Goal: Task Accomplishment & Management: Use online tool/utility

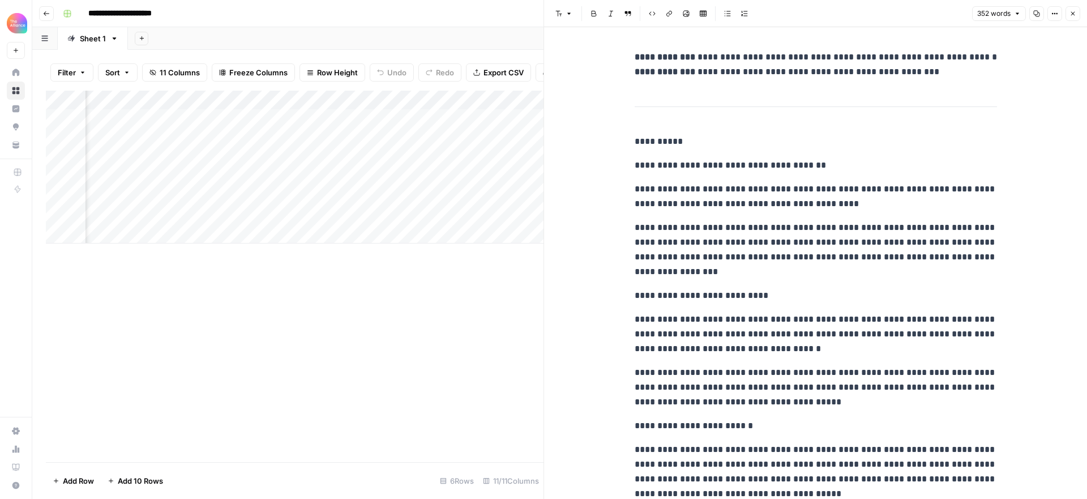
click at [1071, 12] on icon "button" at bounding box center [1072, 13] width 7 height 7
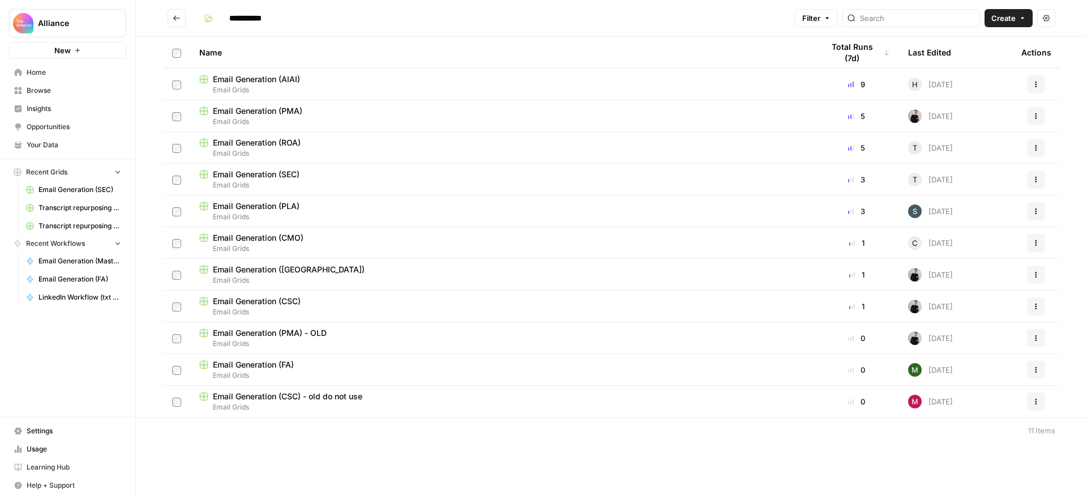
click at [174, 18] on icon "Go back" at bounding box center [176, 17] width 7 height 5
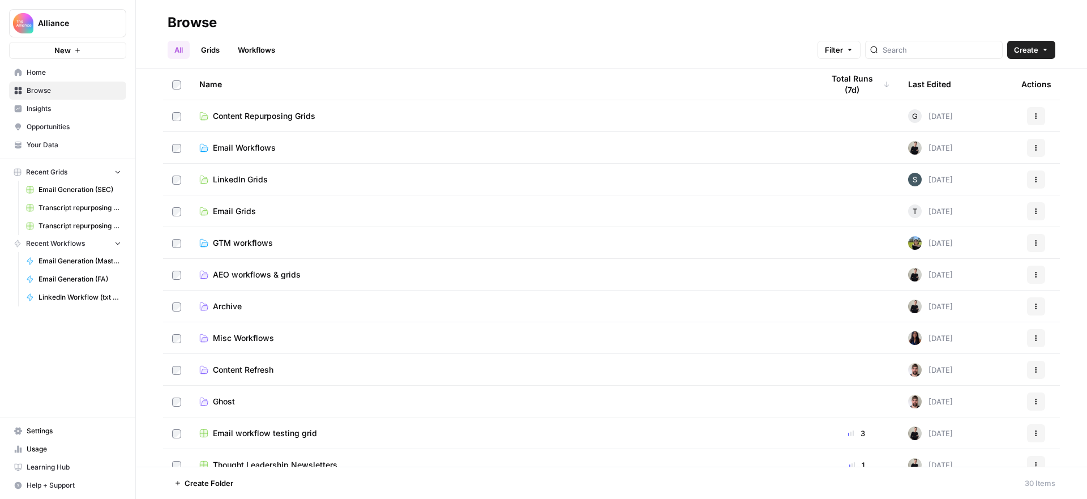
click at [244, 211] on span "Email Grids" at bounding box center [234, 211] width 43 height 11
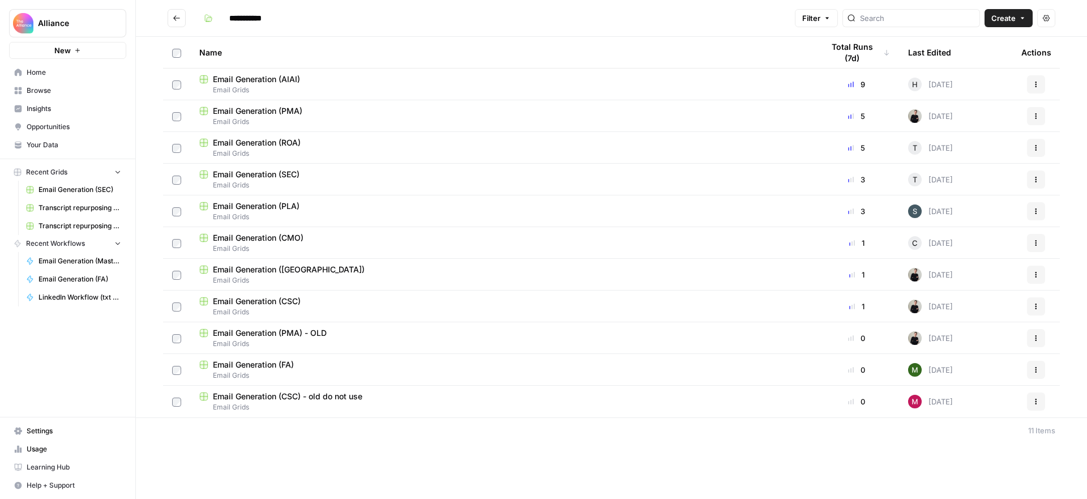
click at [174, 19] on icon "Go back" at bounding box center [177, 18] width 8 height 8
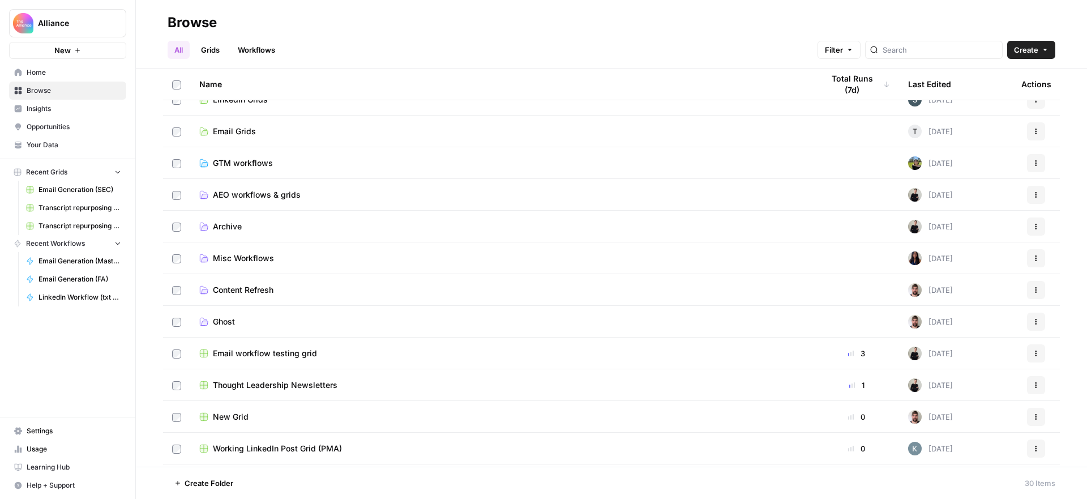
scroll to position [75, 0]
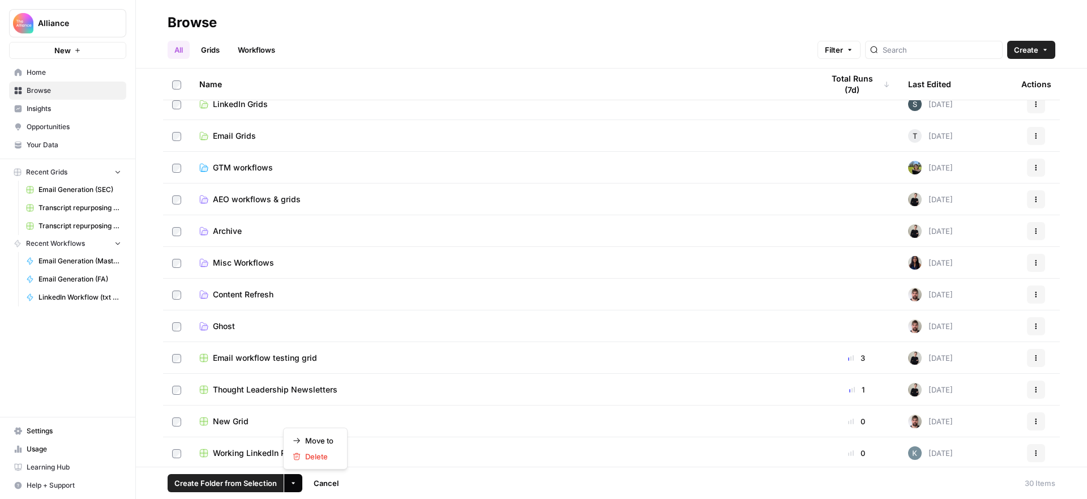
click at [290, 481] on icon "button" at bounding box center [293, 483] width 7 height 7
click at [324, 441] on span "Move to" at bounding box center [319, 440] width 28 height 11
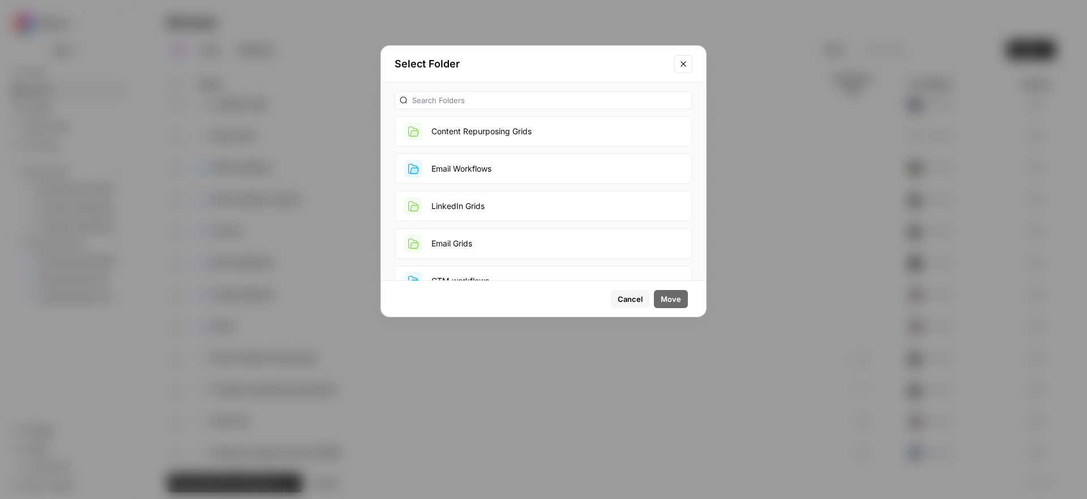
click at [634, 301] on span "Cancel" at bounding box center [630, 298] width 25 height 11
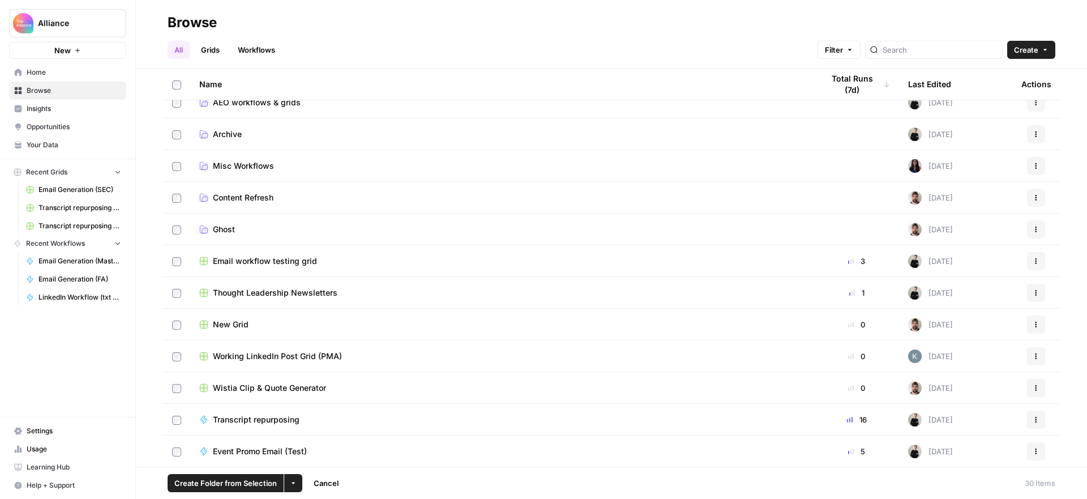
scroll to position [148, 0]
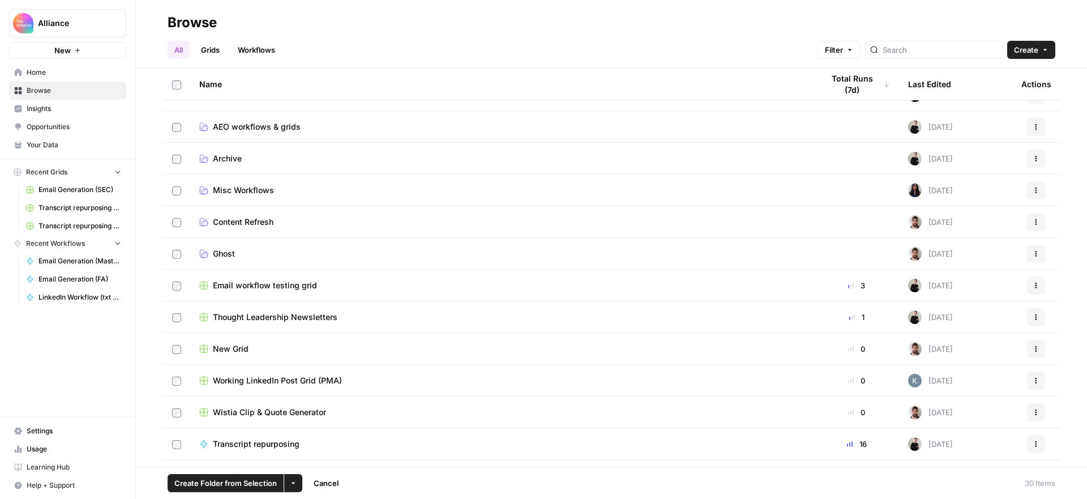
click at [294, 281] on span "Email workflow testing grid" at bounding box center [265, 285] width 104 height 11
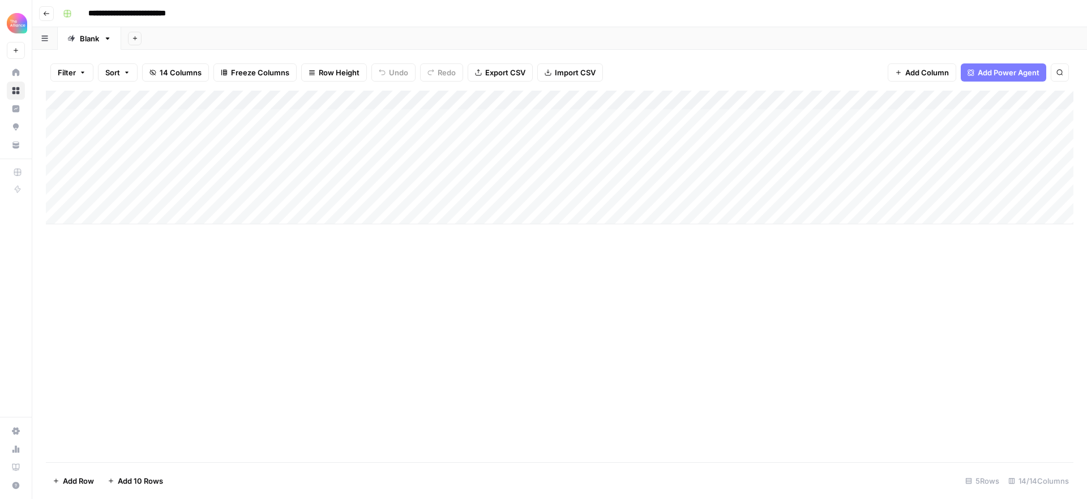
click at [47, 12] on icon "button" at bounding box center [46, 13] width 7 height 7
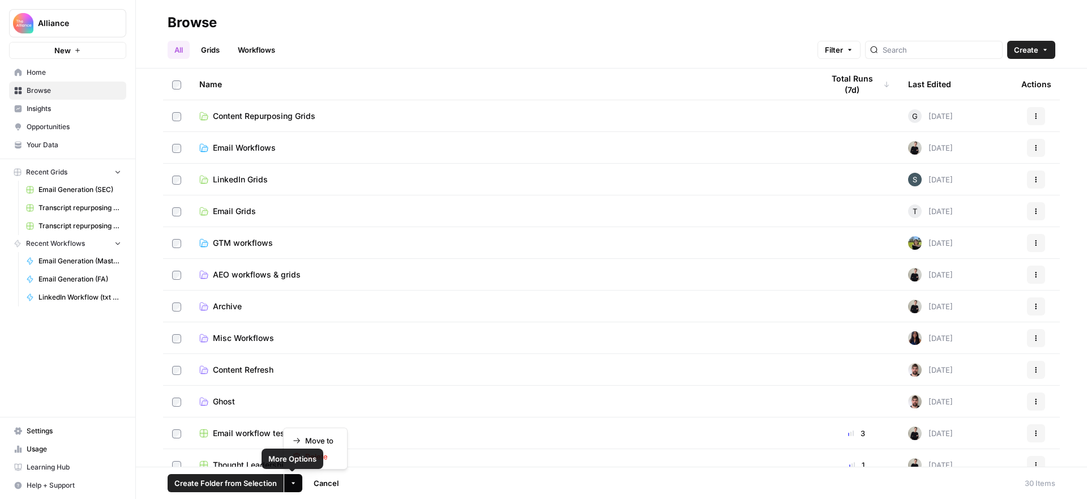
click at [293, 480] on icon "button" at bounding box center [293, 483] width 7 height 7
click at [316, 441] on span "Move to" at bounding box center [319, 440] width 28 height 11
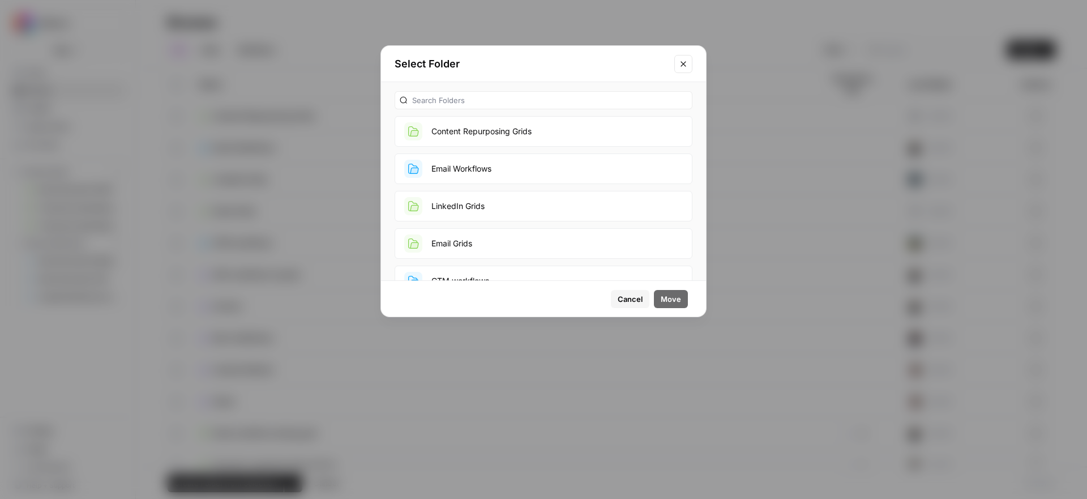
click at [478, 244] on button "Email Grids" at bounding box center [544, 243] width 298 height 31
click at [677, 299] on span "Move" at bounding box center [671, 298] width 20 height 11
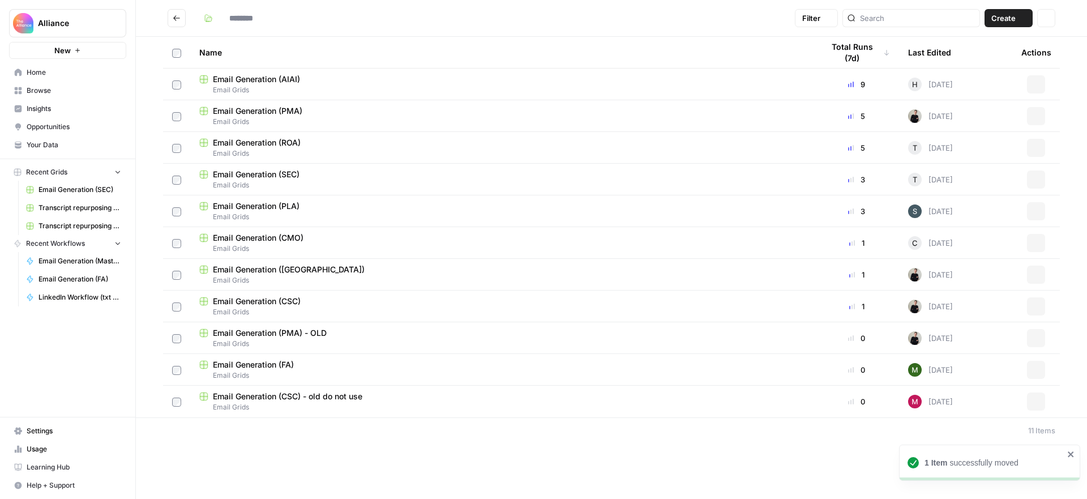
type input "**********"
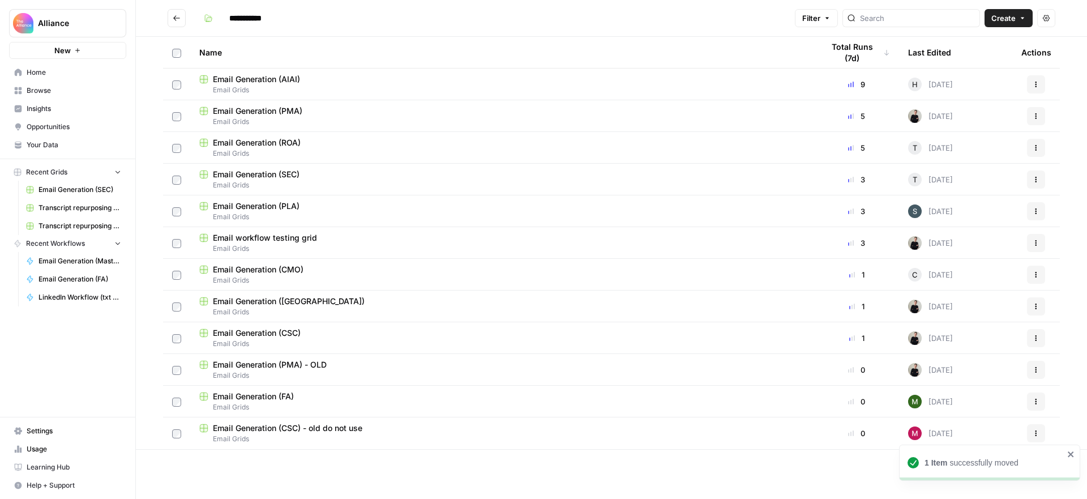
click at [1033, 241] on icon "button" at bounding box center [1036, 242] width 7 height 7
click at [301, 236] on span "Email workflow testing grid" at bounding box center [265, 237] width 104 height 11
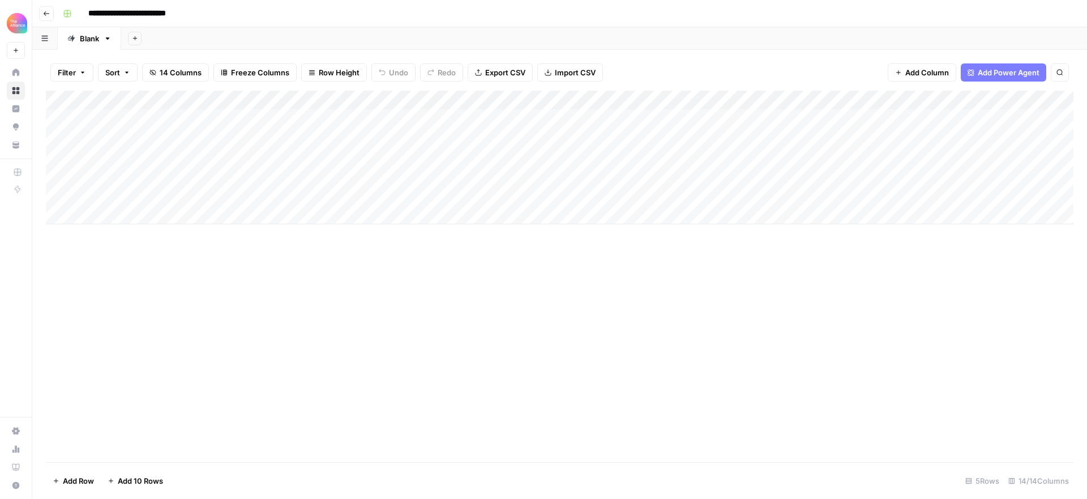
click at [187, 11] on input "**********" at bounding box center [140, 14] width 114 height 18
click at [192, 11] on input "**********" at bounding box center [140, 14] width 114 height 18
type input "**********"
click at [299, 14] on div "**********" at bounding box center [566, 14] width 1017 height 18
click at [46, 13] on icon "button" at bounding box center [47, 13] width 6 height 5
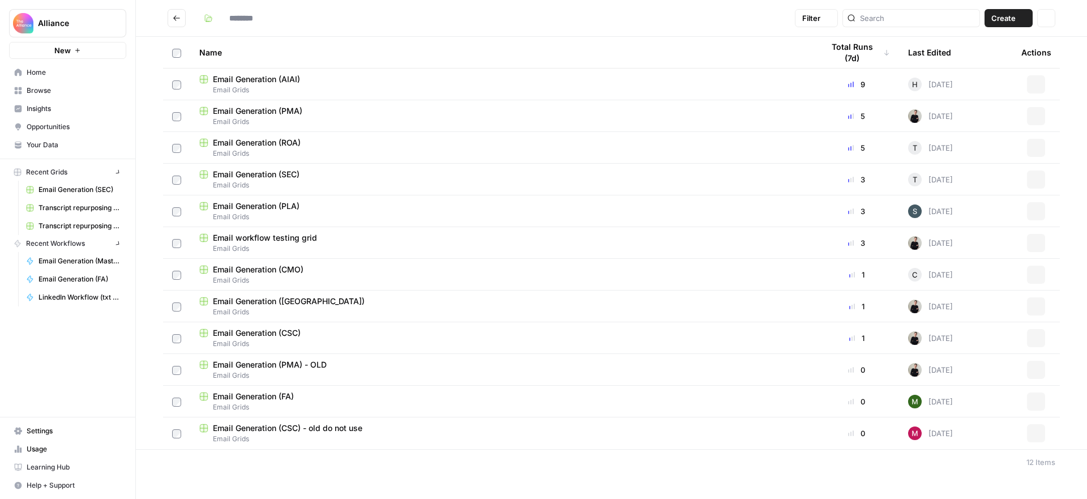
type input "**********"
click at [177, 15] on icon "Go back" at bounding box center [177, 18] width 8 height 8
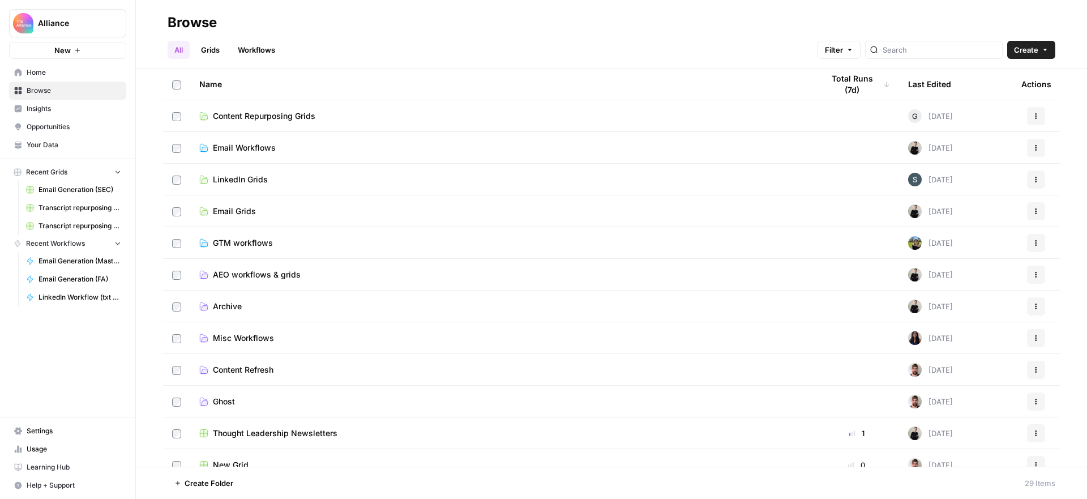
click at [252, 145] on span "Email Workflows" at bounding box center [244, 147] width 63 height 11
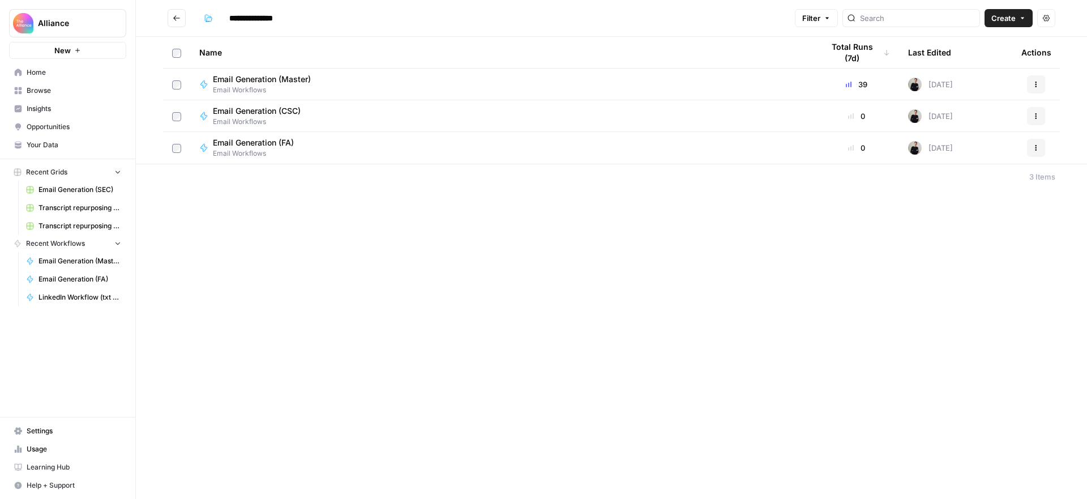
click at [281, 72] on td "Email Generation (Master) Email Workflows" at bounding box center [502, 84] width 624 height 31
click at [280, 76] on span "Email Generation (Master)" at bounding box center [262, 79] width 98 height 11
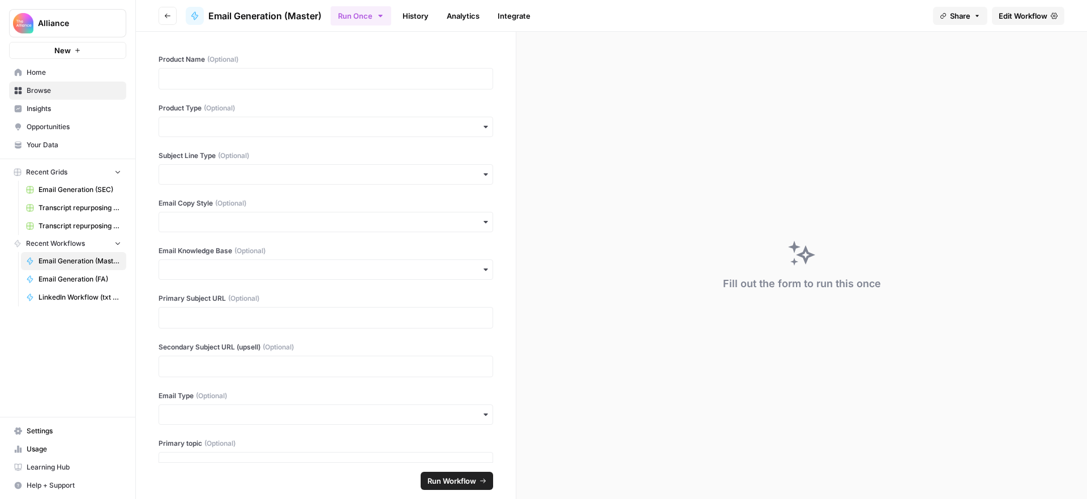
click at [1022, 18] on span "Edit Workflow" at bounding box center [1023, 15] width 49 height 11
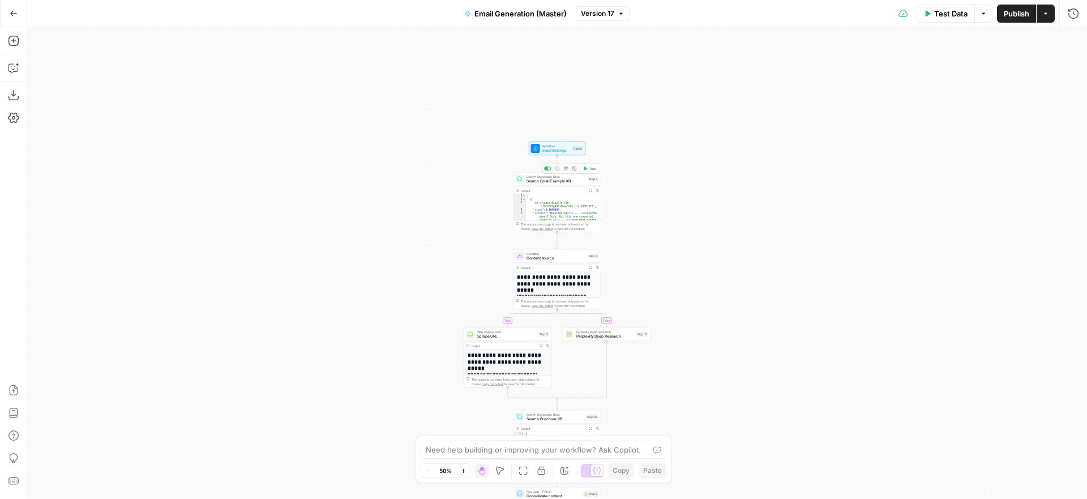
click at [566, 182] on span "Search Email Example KB" at bounding box center [555, 181] width 59 height 6
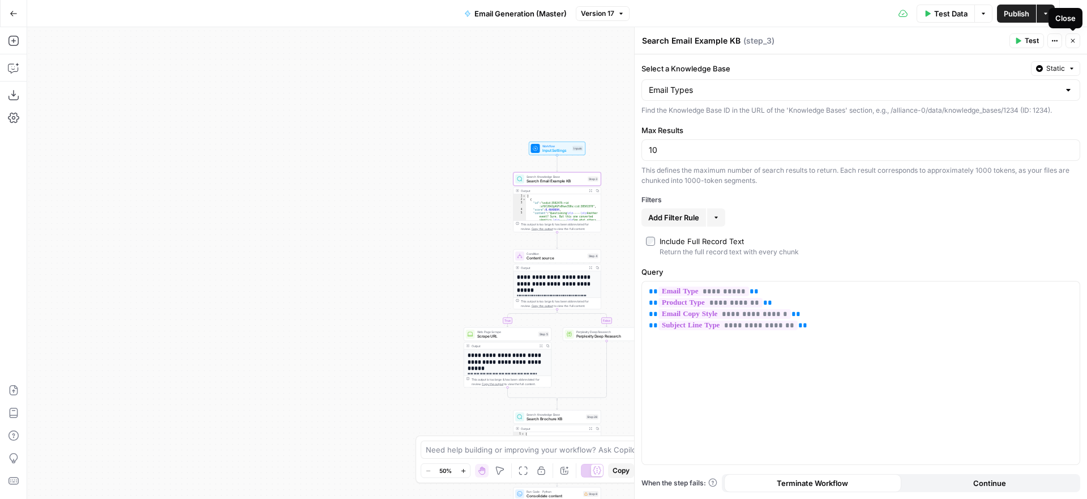
click at [1073, 41] on icon "button" at bounding box center [1073, 41] width 4 height 4
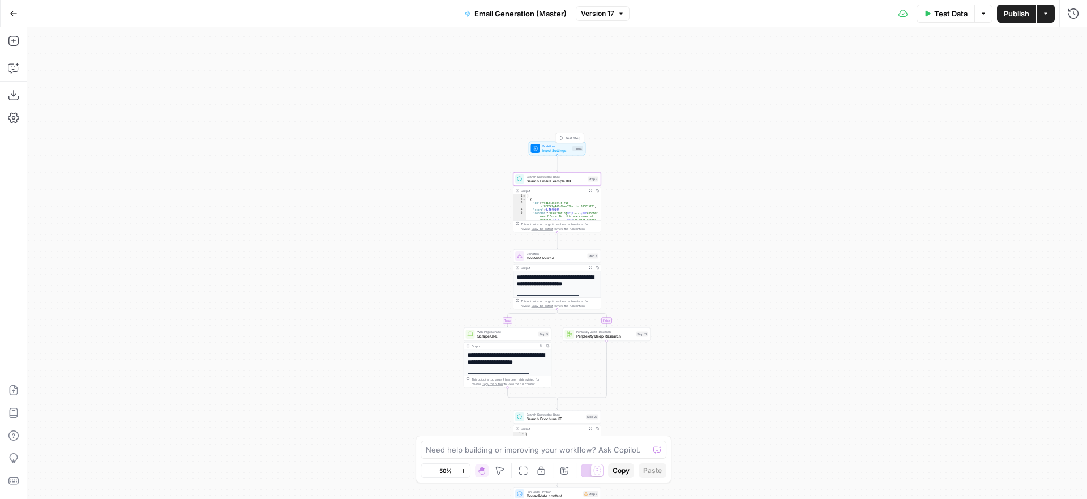
click at [556, 147] on span "Workflow" at bounding box center [556, 146] width 28 height 5
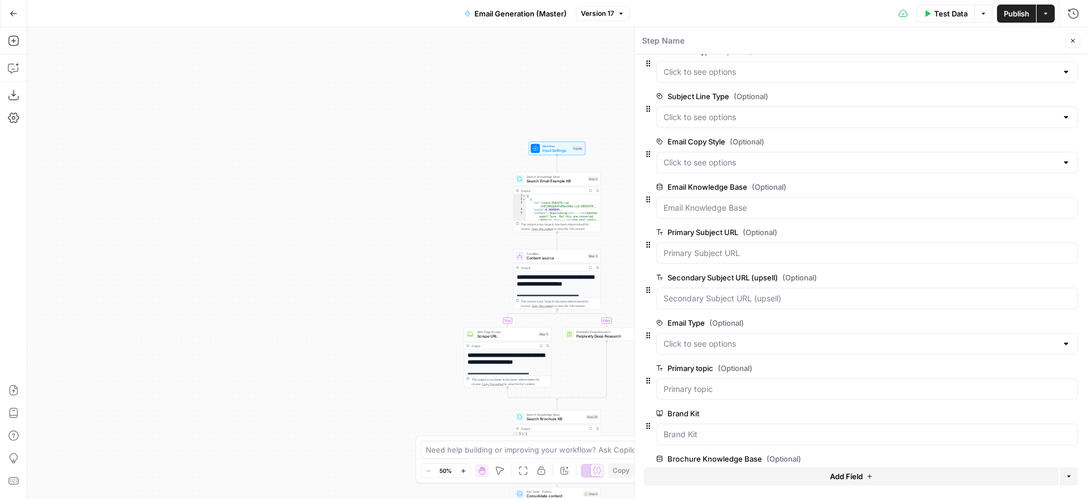
scroll to position [73, 0]
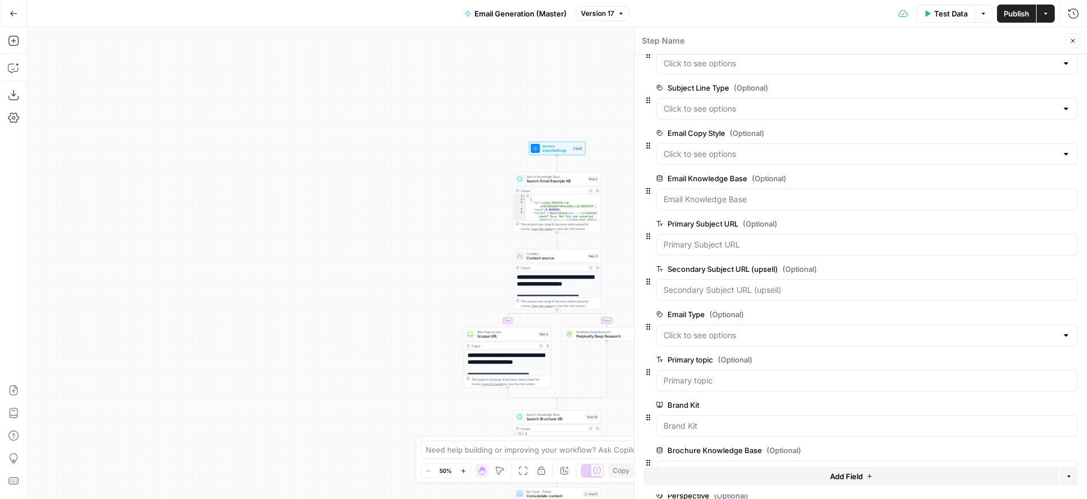
click at [1037, 314] on span "edit field" at bounding box center [1035, 314] width 25 height 9
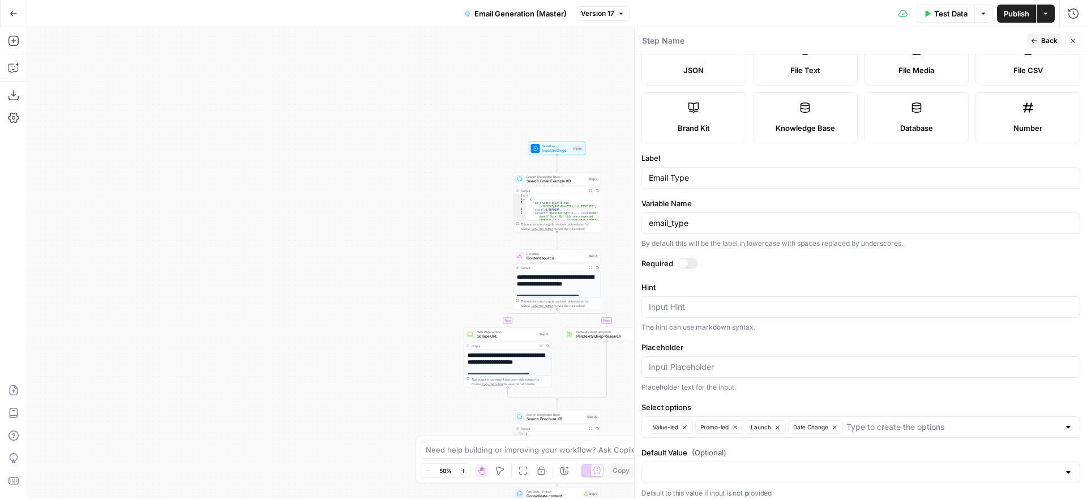
scroll to position [106, 0]
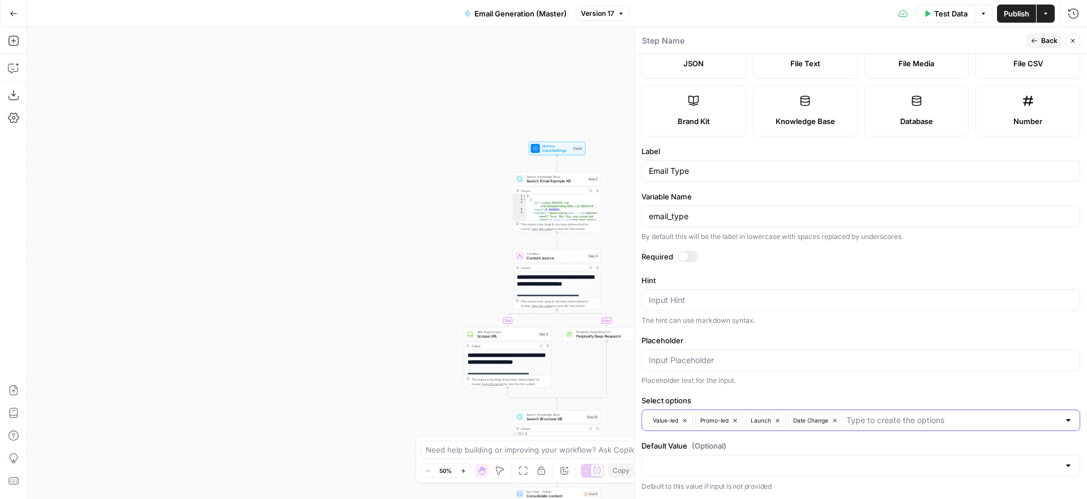
click at [874, 421] on input "Select options" at bounding box center [952, 419] width 213 height 11
type input "Insider"
click at [1072, 40] on icon "button" at bounding box center [1072, 40] width 7 height 7
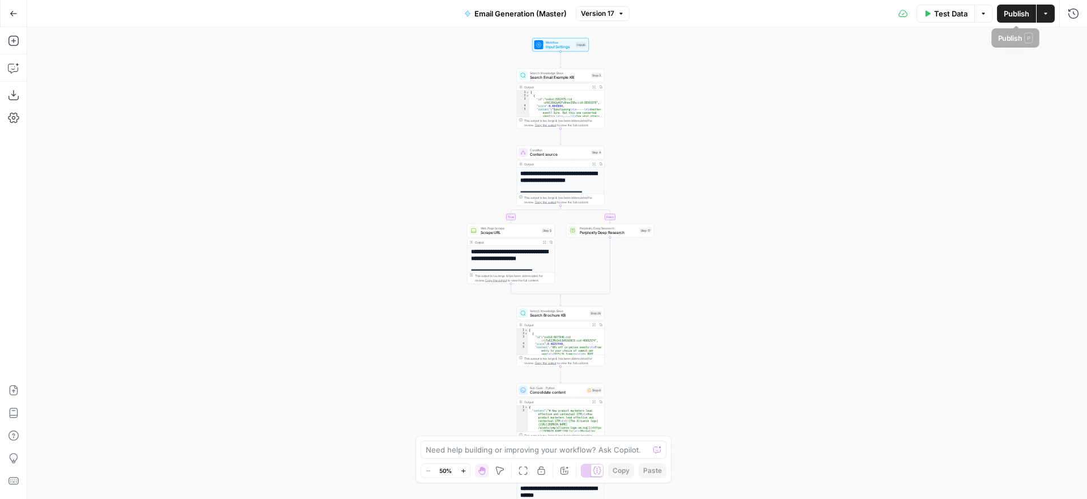
click at [1017, 16] on span "Publish" at bounding box center [1016, 13] width 25 height 11
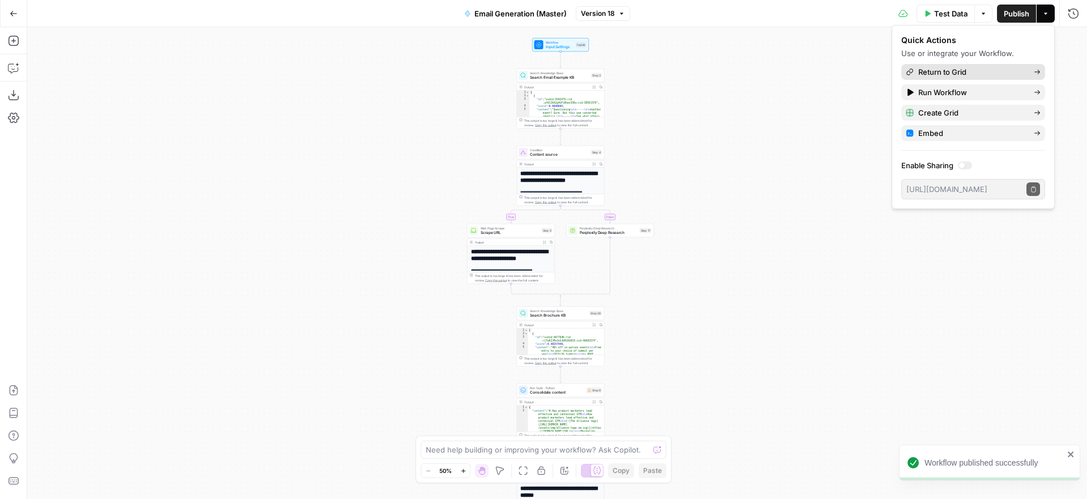
click at [957, 72] on span "Return to Grid" at bounding box center [971, 71] width 106 height 11
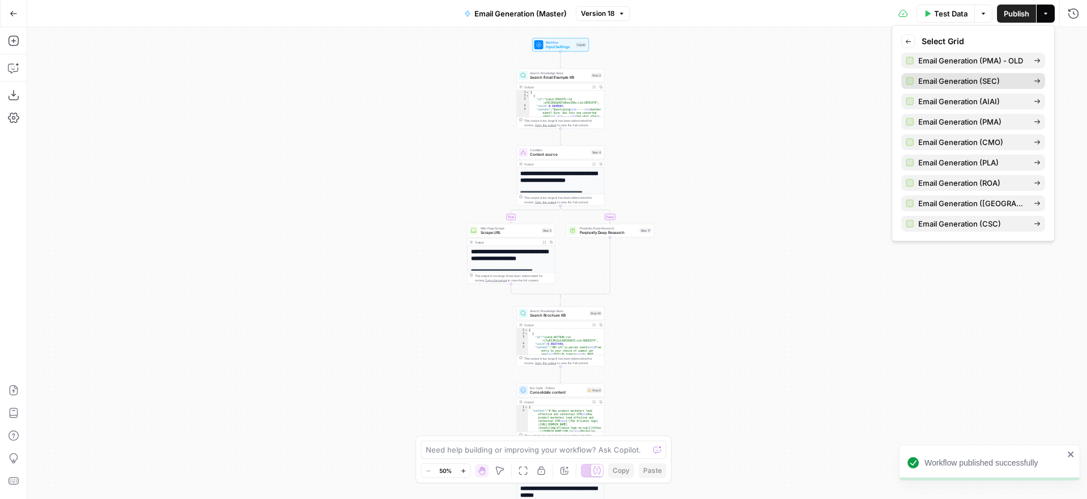
click at [974, 81] on span "Email Generation (SEC)" at bounding box center [971, 80] width 106 height 11
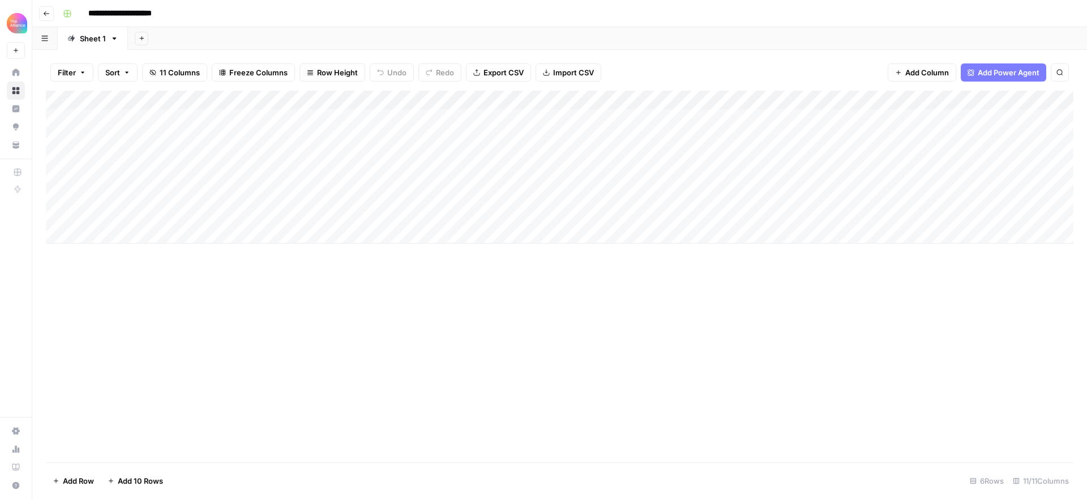
drag, startPoint x: 640, startPoint y: 196, endPoint x: 622, endPoint y: 196, distance: 18.1
click at [640, 196] on div "Add Column" at bounding box center [560, 167] width 1028 height 153
click at [622, 196] on div "Add Column" at bounding box center [560, 167] width 1028 height 153
type textarea "**********"
click at [615, 306] on div "Add Column" at bounding box center [560, 276] width 1028 height 371
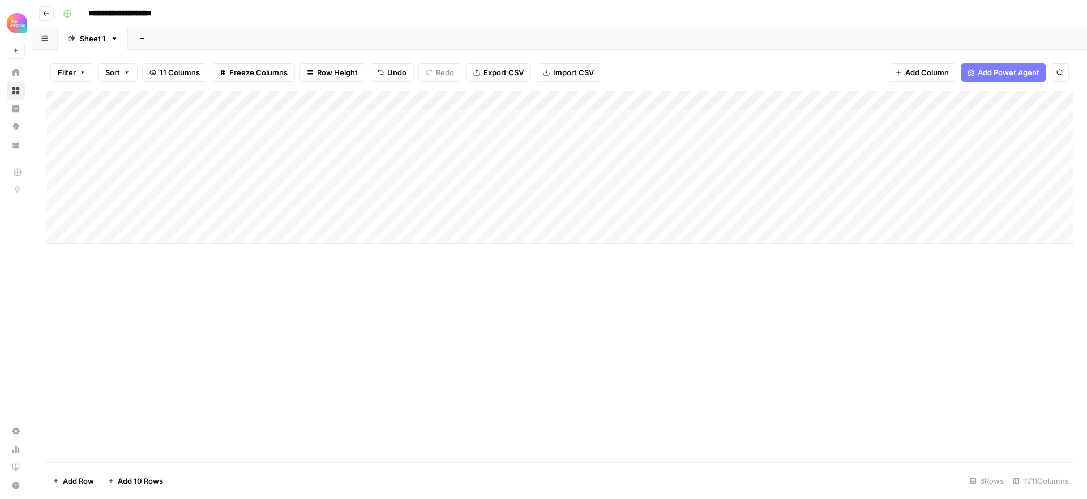
click at [296, 191] on div "Add Column" at bounding box center [560, 167] width 1028 height 153
click at [287, 190] on div "Add Column" at bounding box center [560, 167] width 1028 height 153
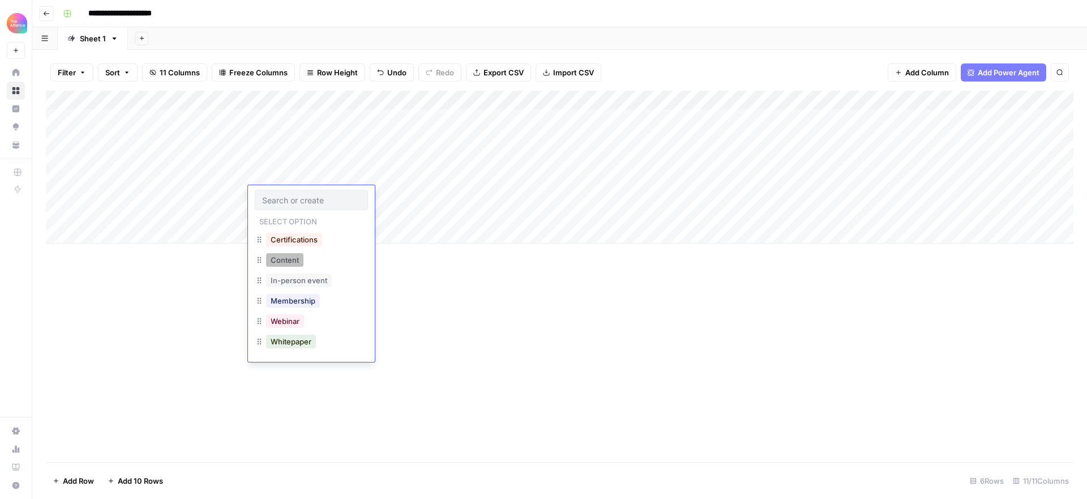
click at [294, 259] on button "Content" at bounding box center [284, 260] width 37 height 14
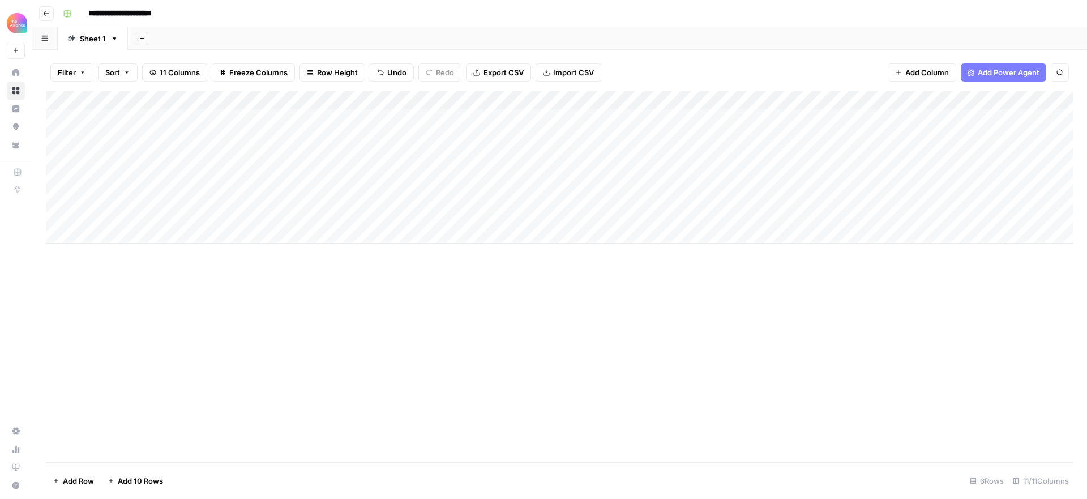
drag, startPoint x: 399, startPoint y: 190, endPoint x: 389, endPoint y: 191, distance: 9.2
click at [399, 190] on div "Add Column" at bounding box center [560, 167] width 1028 height 153
click at [389, 192] on div "Add Column" at bounding box center [560, 167] width 1028 height 153
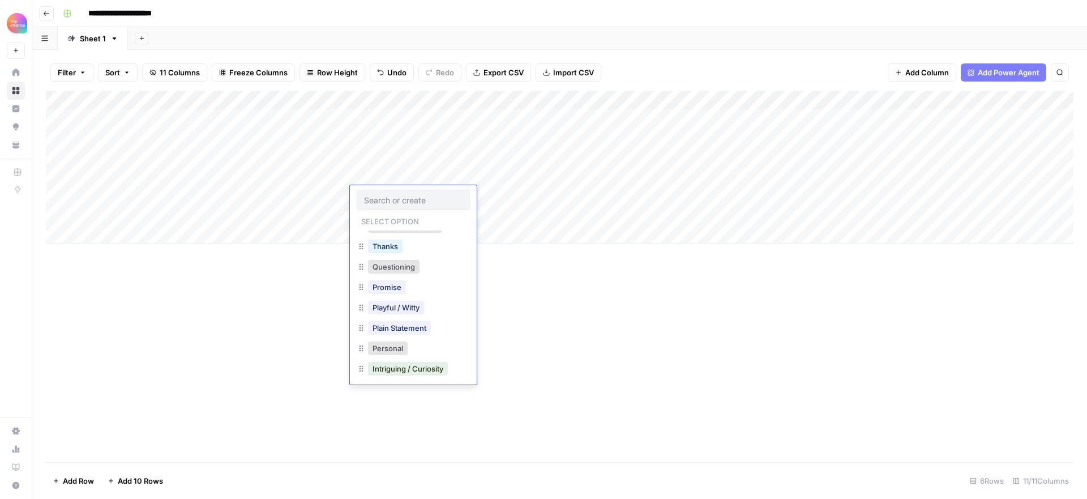
scroll to position [21, 0]
click at [381, 277] on button "Promise" at bounding box center [387, 280] width 38 height 14
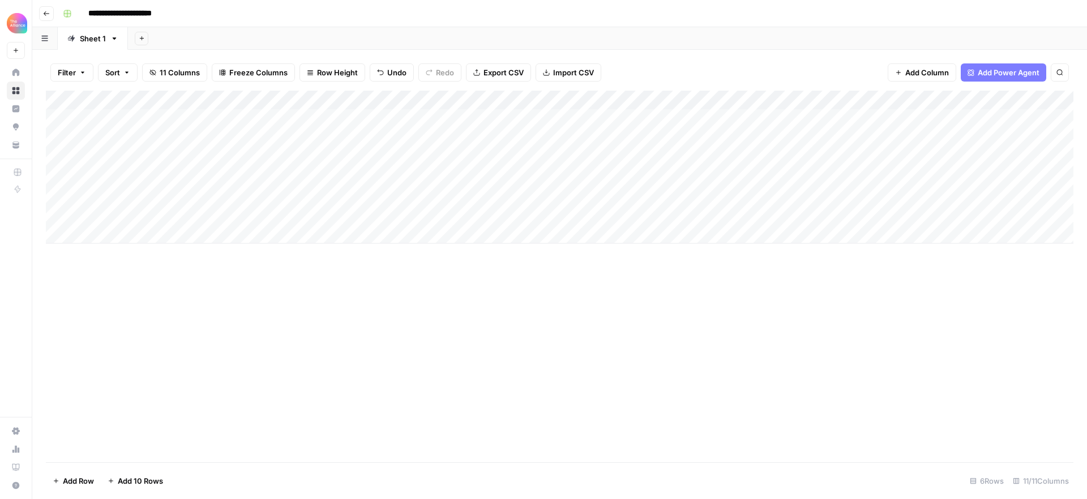
click at [497, 189] on div "Add Column" at bounding box center [560, 167] width 1028 height 153
click at [494, 191] on div "Add Column" at bounding box center [560, 167] width 1028 height 153
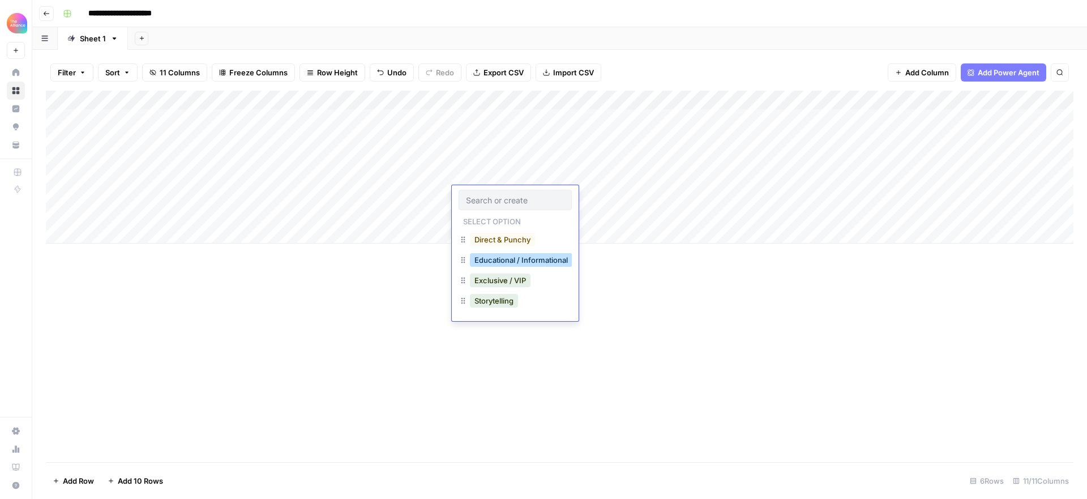
click at [510, 263] on button "Educational / Informational" at bounding box center [521, 260] width 102 height 14
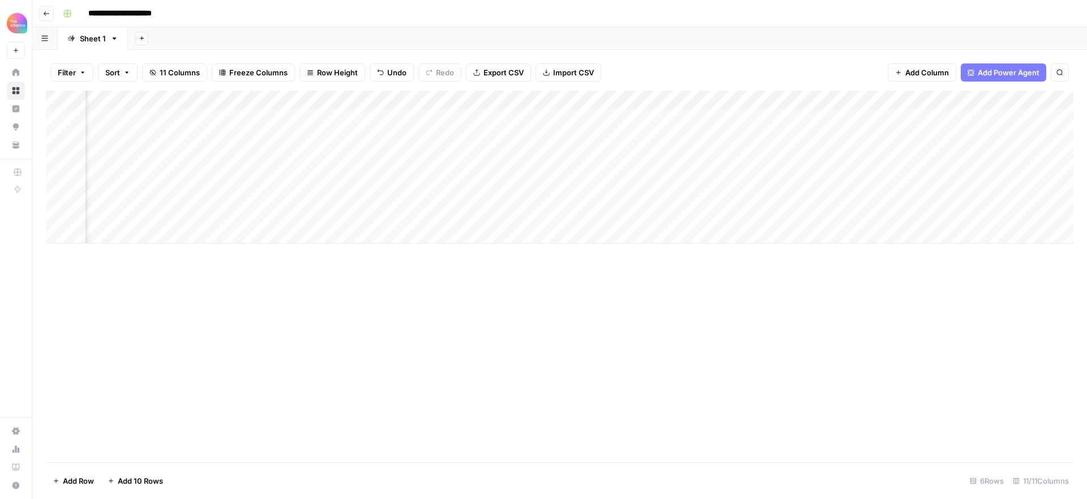
scroll to position [0, 276]
click at [656, 190] on div "Add Column" at bounding box center [560, 167] width 1028 height 153
click at [641, 195] on div "Add Column" at bounding box center [560, 167] width 1028 height 153
click at [645, 239] on button "Value-led" at bounding box center [643, 240] width 42 height 14
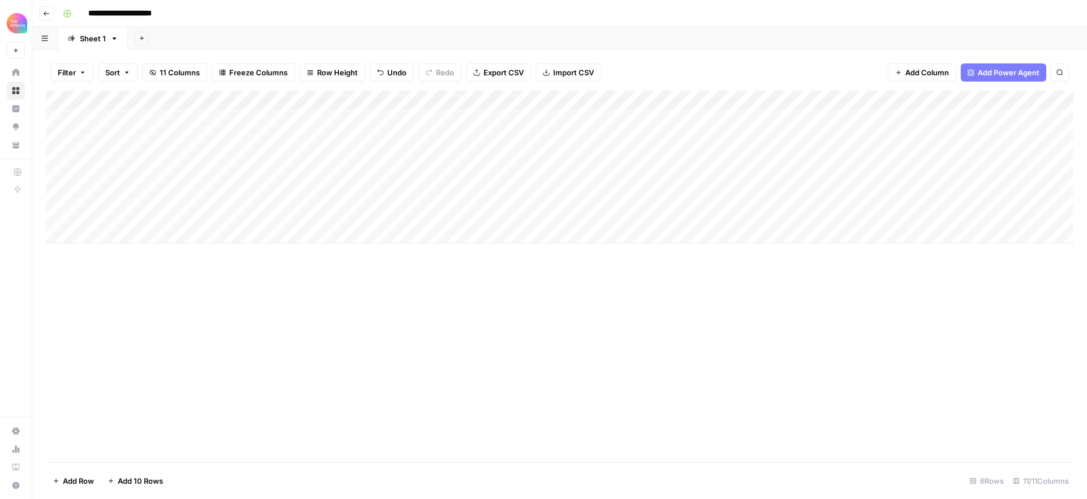
click at [306, 192] on div "Add Column" at bounding box center [560, 167] width 1028 height 153
click at [301, 192] on div "Add Column" at bounding box center [560, 167] width 1028 height 153
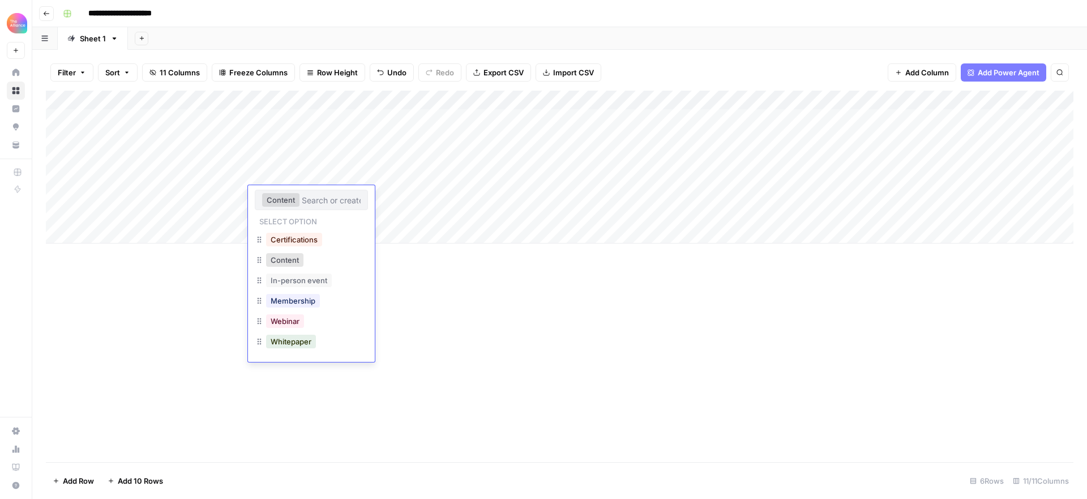
click at [784, 268] on div "Add Column" at bounding box center [560, 276] width 1028 height 371
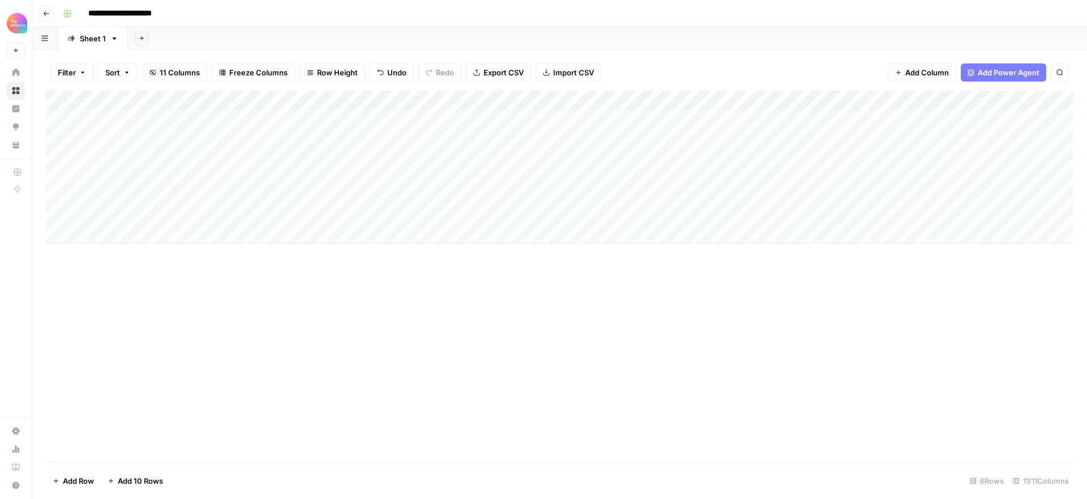
click at [902, 194] on div "Add Column" at bounding box center [560, 167] width 1028 height 153
click at [906, 194] on div "Add Column" at bounding box center [560, 167] width 1028 height 153
click at [812, 272] on div "Add Column" at bounding box center [560, 276] width 1028 height 371
click at [600, 100] on div "Add Column" at bounding box center [560, 167] width 1028 height 153
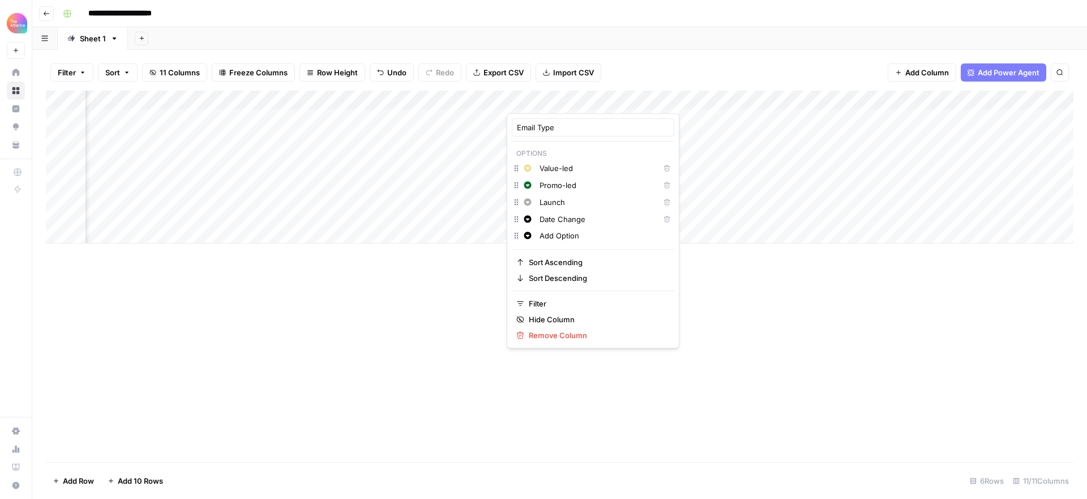
click at [568, 237] on input "Add Option" at bounding box center [605, 235] width 130 height 11
drag, startPoint x: 559, startPoint y: 235, endPoint x: 552, endPoint y: 228, distance: 10.4
click at [549, 230] on input "Add Option" at bounding box center [605, 235] width 130 height 11
click at [637, 148] on p "Options" at bounding box center [593, 153] width 162 height 15
click at [585, 236] on input "Insider" at bounding box center [605, 235] width 130 height 11
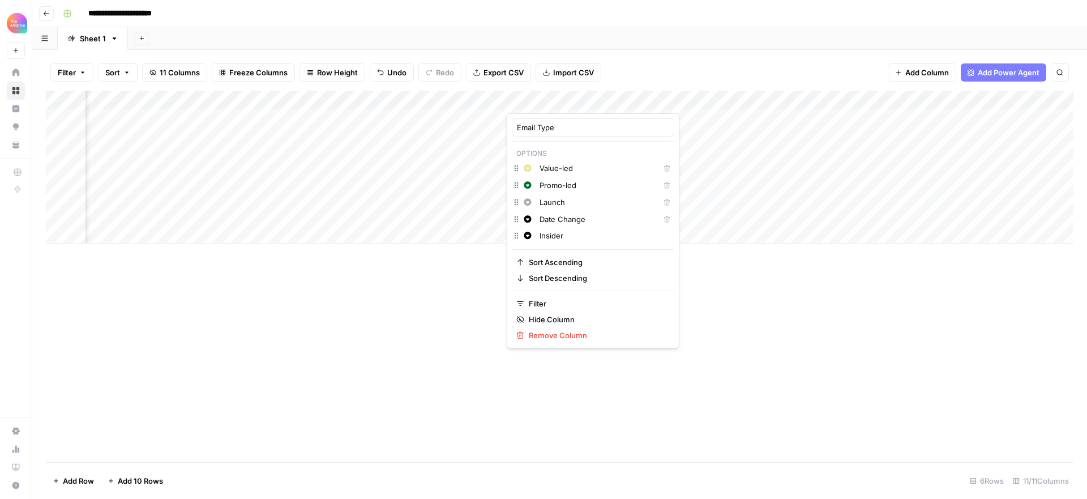
type input "Insider"
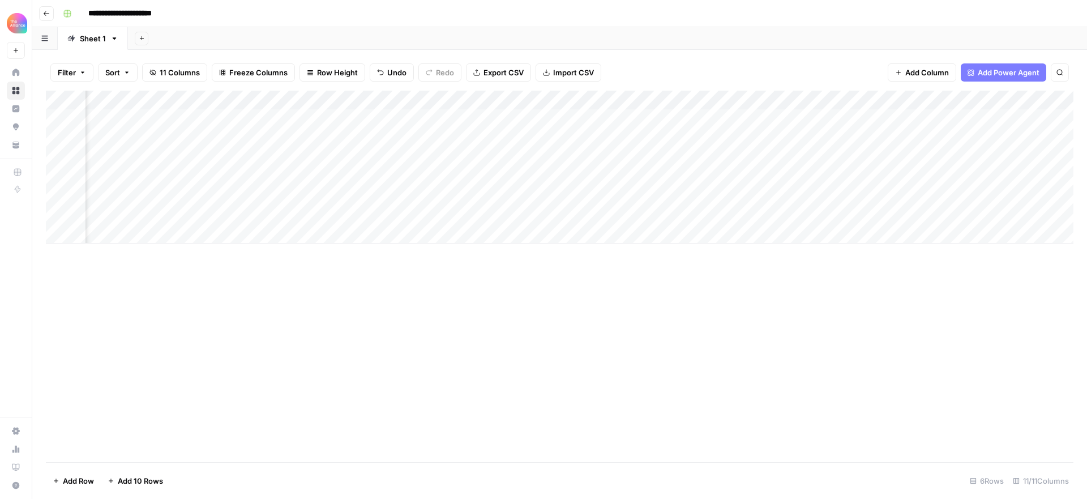
click at [704, 276] on div "Add Column" at bounding box center [560, 276] width 1028 height 371
click at [551, 186] on div "Add Column" at bounding box center [560, 167] width 1028 height 153
click at [565, 192] on div "Add Column" at bounding box center [560, 167] width 1028 height 153
click at [563, 193] on div "Add Column" at bounding box center [560, 167] width 1028 height 153
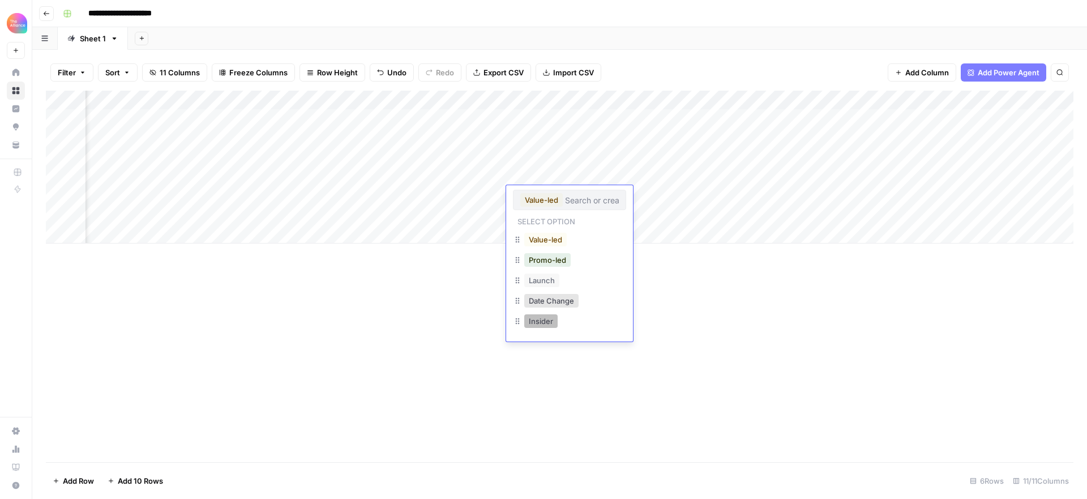
click at [543, 321] on button "Insider" at bounding box center [540, 321] width 33 height 14
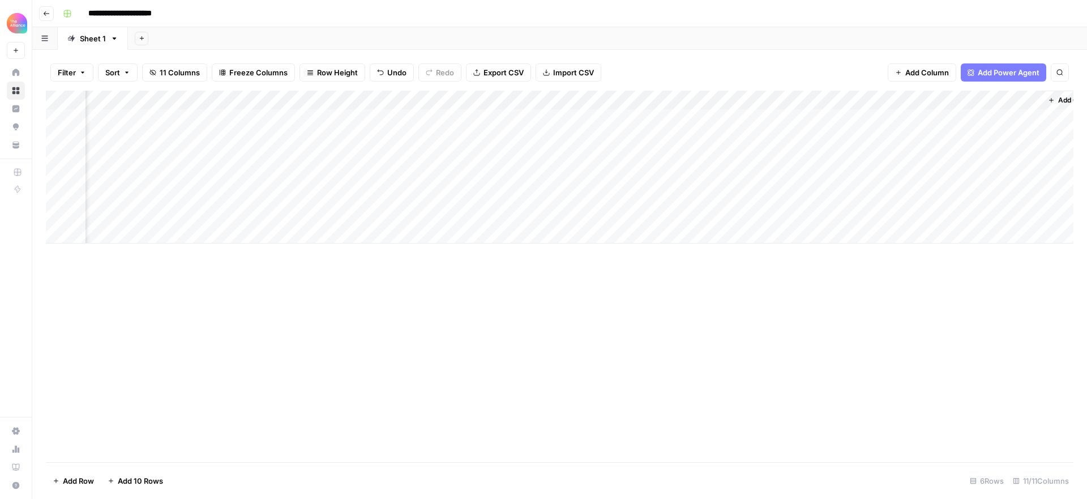
scroll to position [0, 484]
click at [733, 194] on div "Add Column" at bounding box center [560, 167] width 1028 height 153
click at [999, 195] on div "Add Column" at bounding box center [560, 167] width 1028 height 153
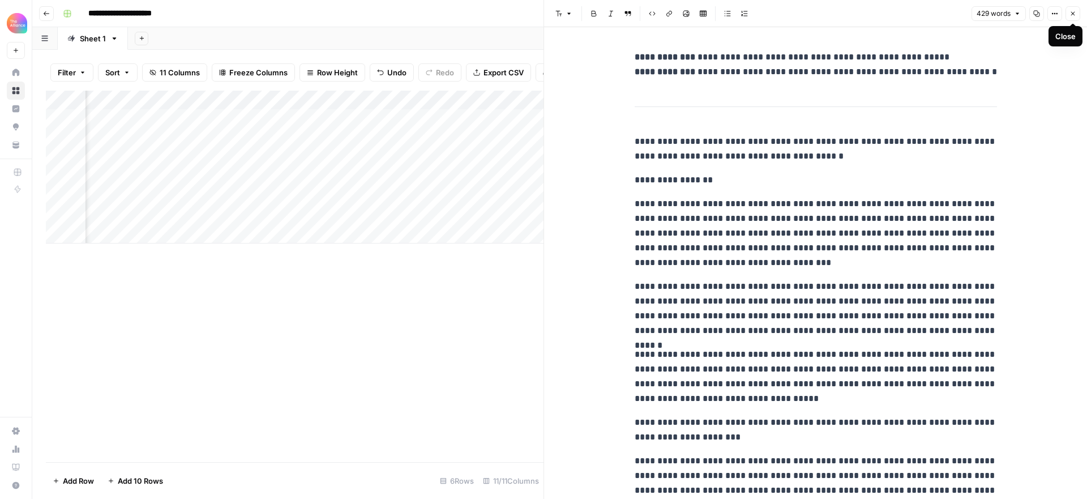
click at [1073, 14] on icon "button" at bounding box center [1073, 14] width 4 height 4
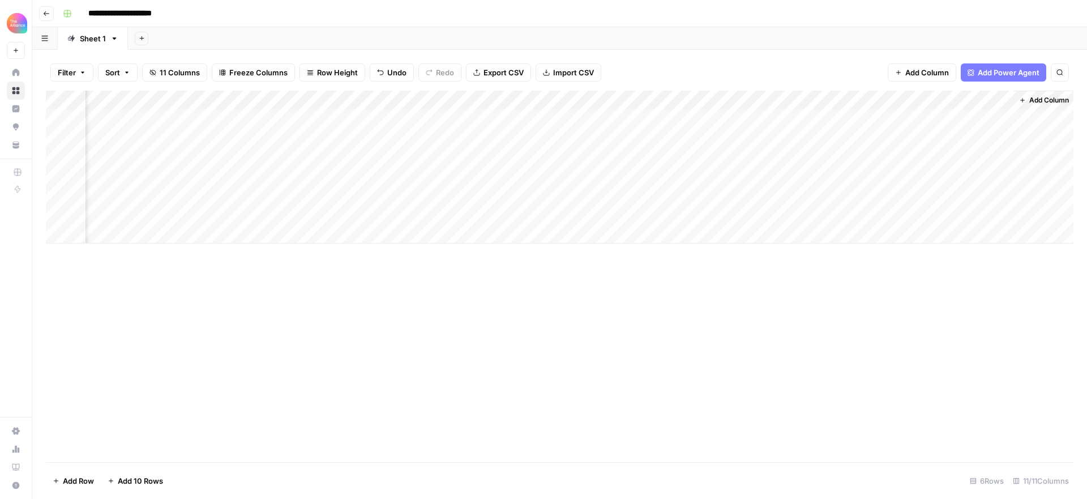
scroll to position [0, 470]
click at [796, 194] on div "Add Column" at bounding box center [560, 167] width 1028 height 153
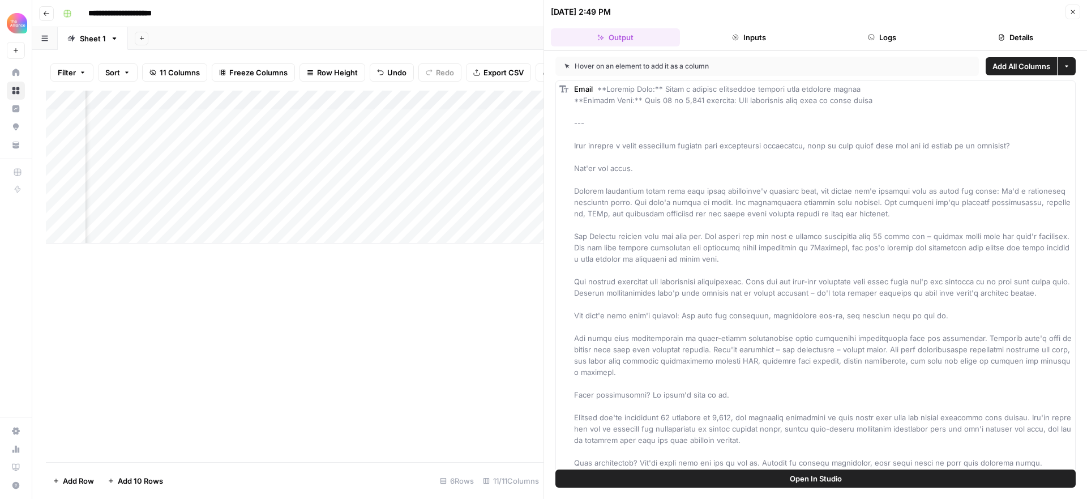
click at [877, 35] on button "Logs" at bounding box center [882, 37] width 129 height 18
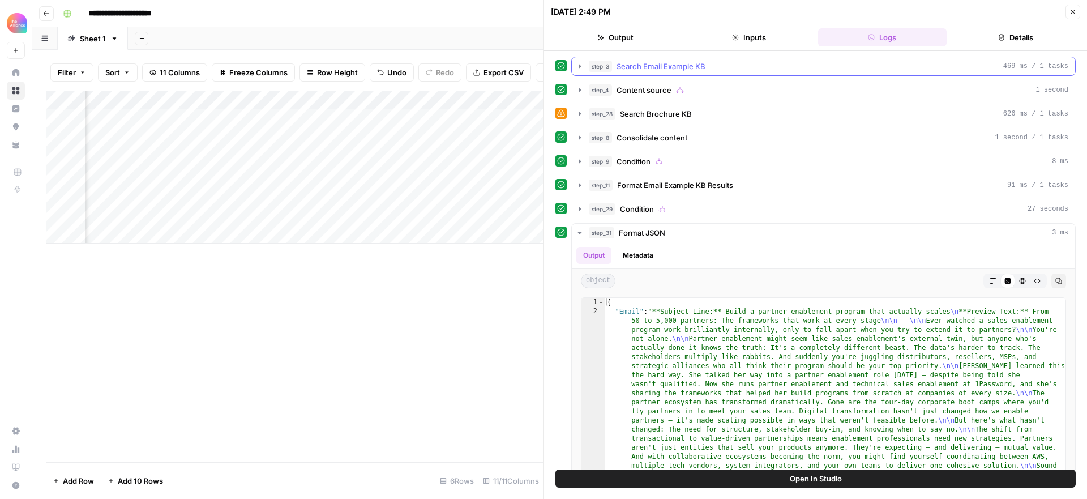
click at [725, 66] on div "step_3 Search Email Example KB 469 ms / 1 tasks" at bounding box center [829, 66] width 480 height 11
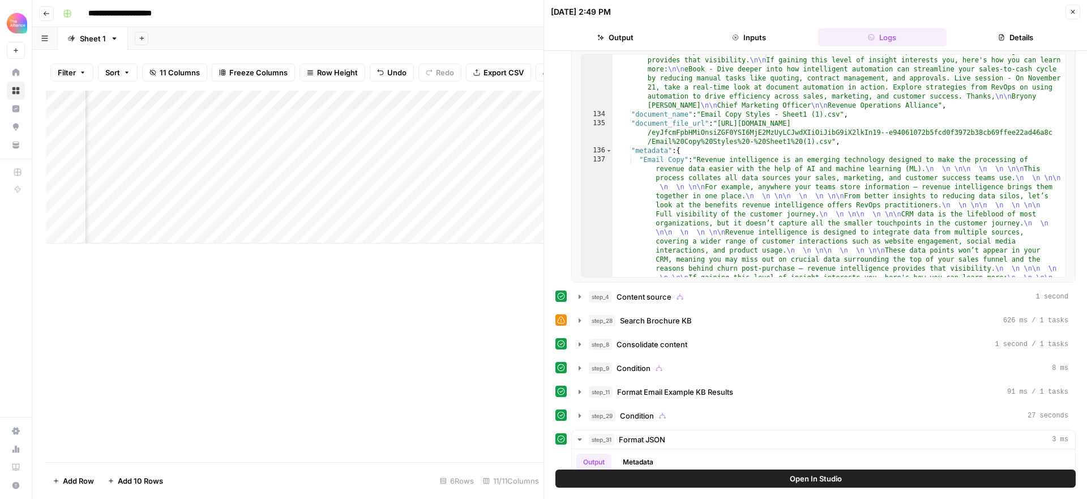
scroll to position [78, 0]
click at [836, 478] on span "Open In Studio" at bounding box center [816, 478] width 52 height 11
click at [1074, 12] on icon "button" at bounding box center [1073, 12] width 4 height 4
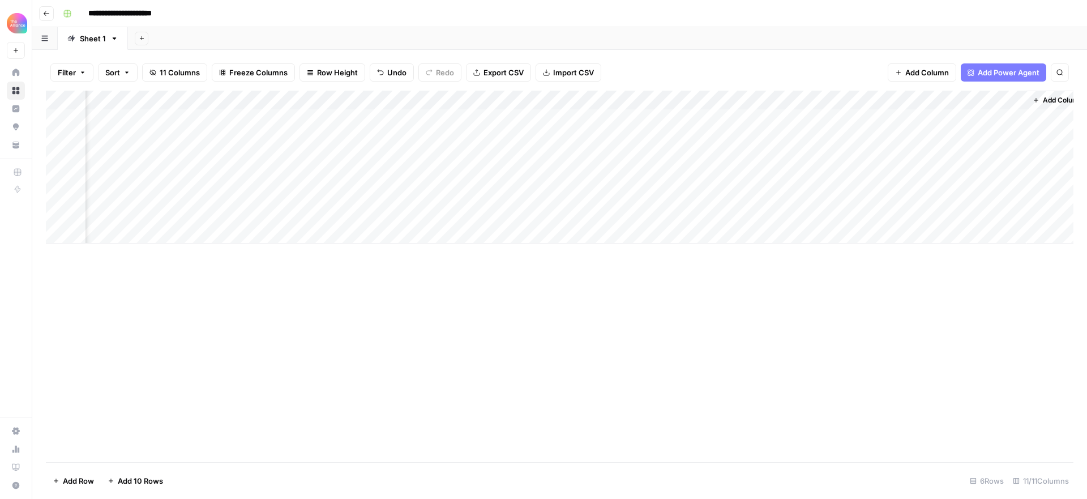
scroll to position [0, 484]
click at [780, 119] on div "Add Column" at bounding box center [560, 167] width 1028 height 153
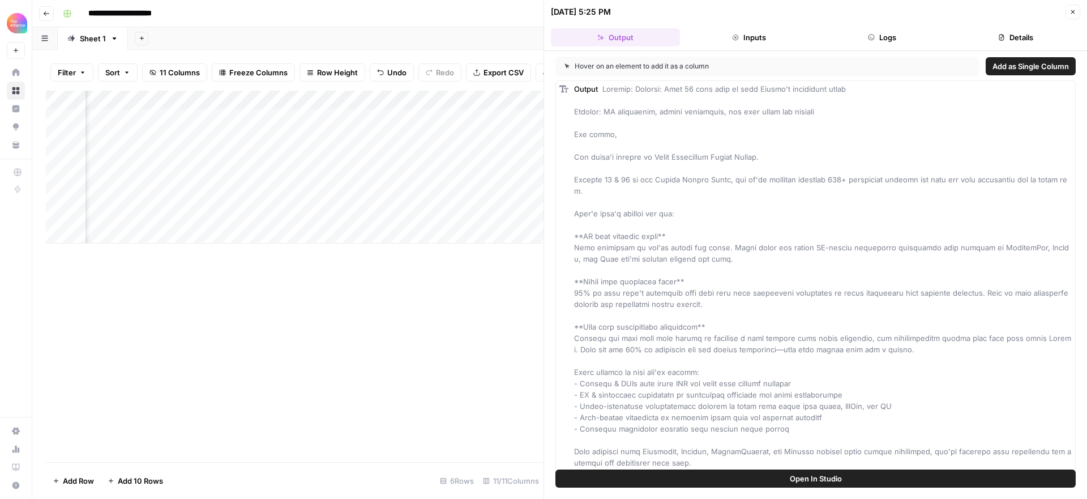
click at [890, 34] on button "Logs" at bounding box center [882, 37] width 129 height 18
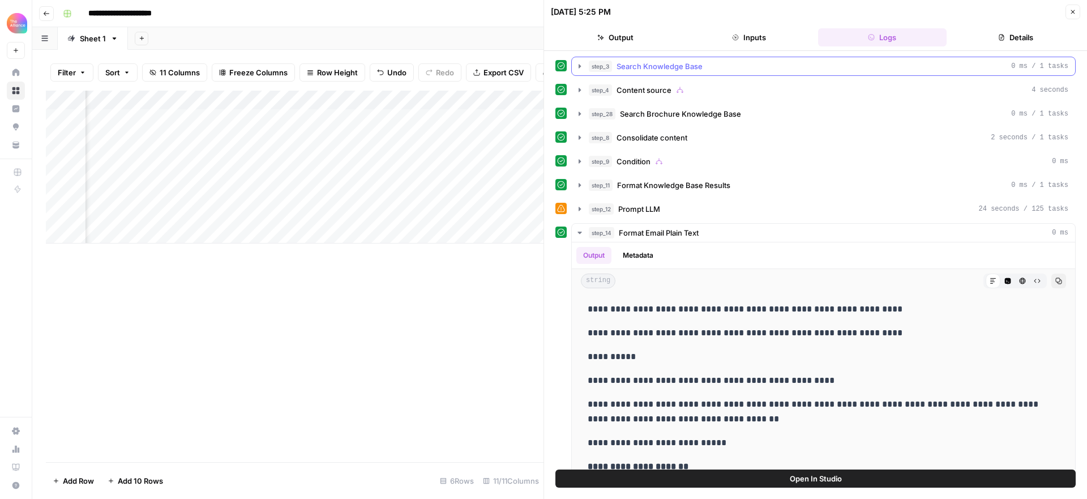
click at [715, 62] on div "step_3 Search Knowledge Base 0 ms / 1 tasks" at bounding box center [829, 66] width 480 height 11
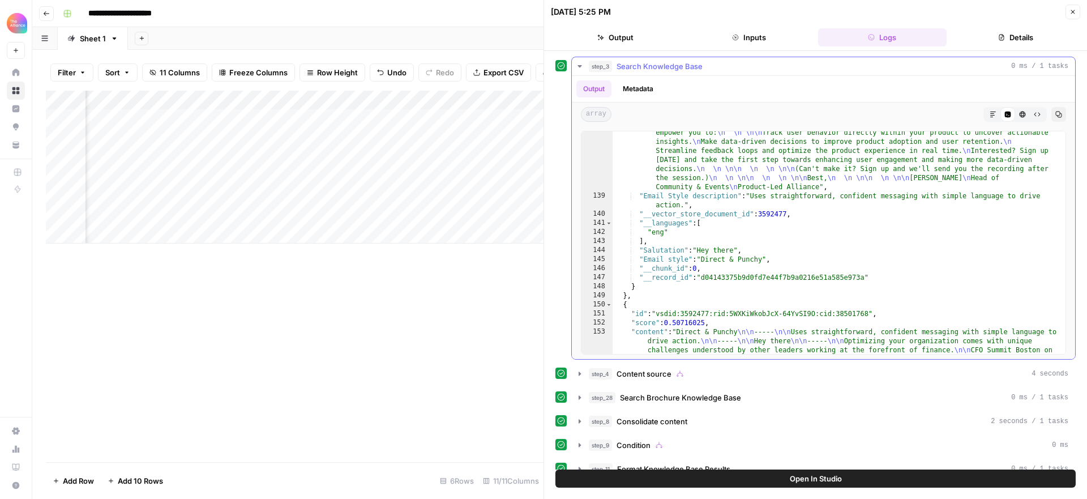
scroll to position [2206, 0]
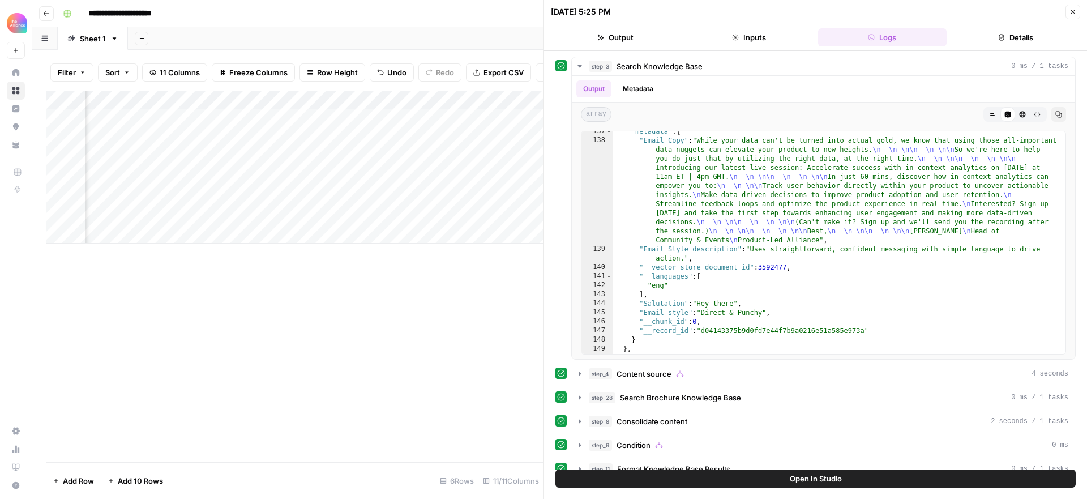
click at [1070, 11] on icon "button" at bounding box center [1072, 11] width 7 height 7
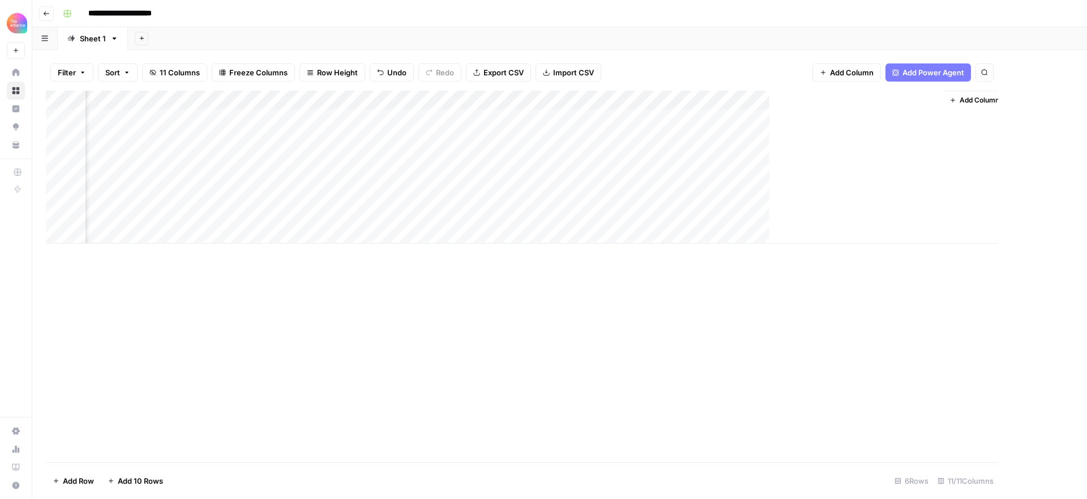
scroll to position [0, 470]
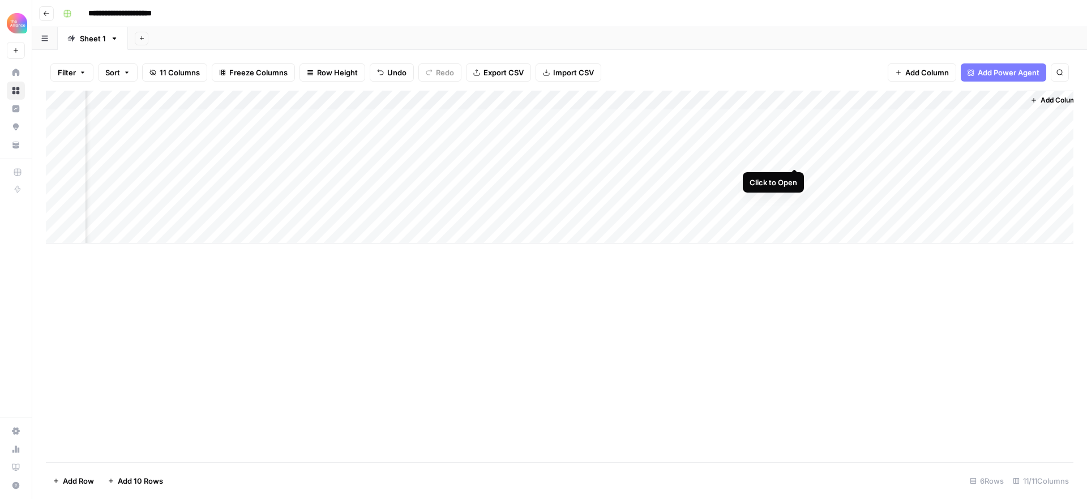
click at [793, 157] on div "Add Column" at bounding box center [560, 167] width 1028 height 153
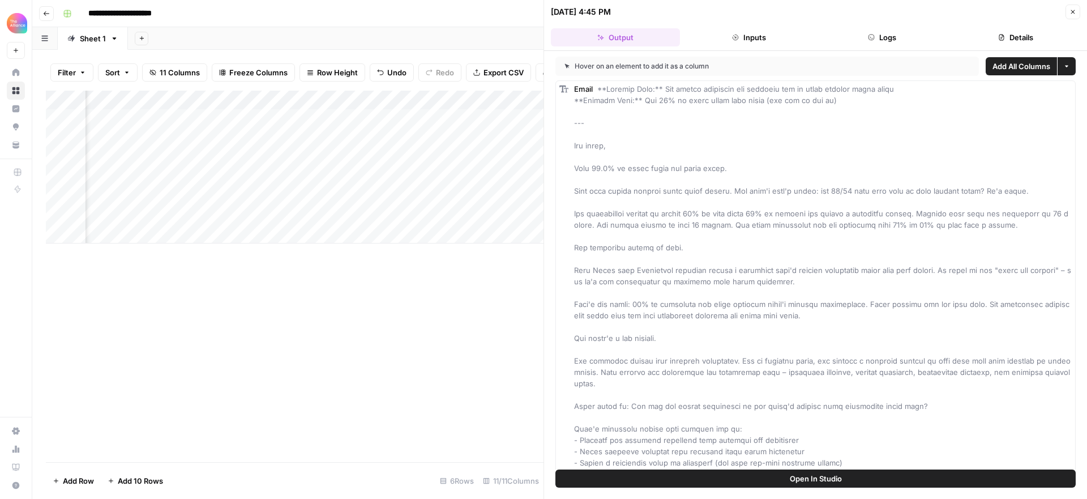
click at [883, 41] on button "Logs" at bounding box center [882, 37] width 129 height 18
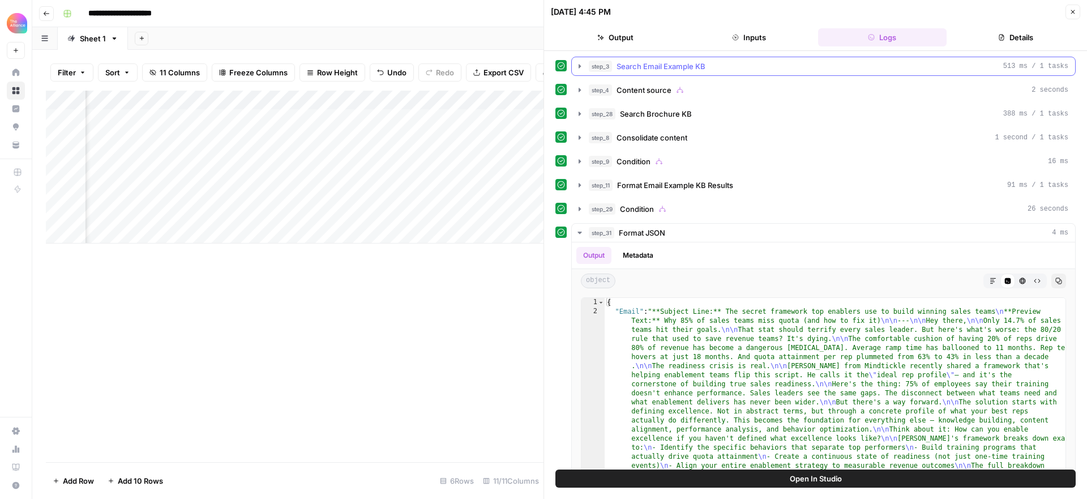
click at [681, 65] on span "Search Email Example KB" at bounding box center [661, 66] width 89 height 11
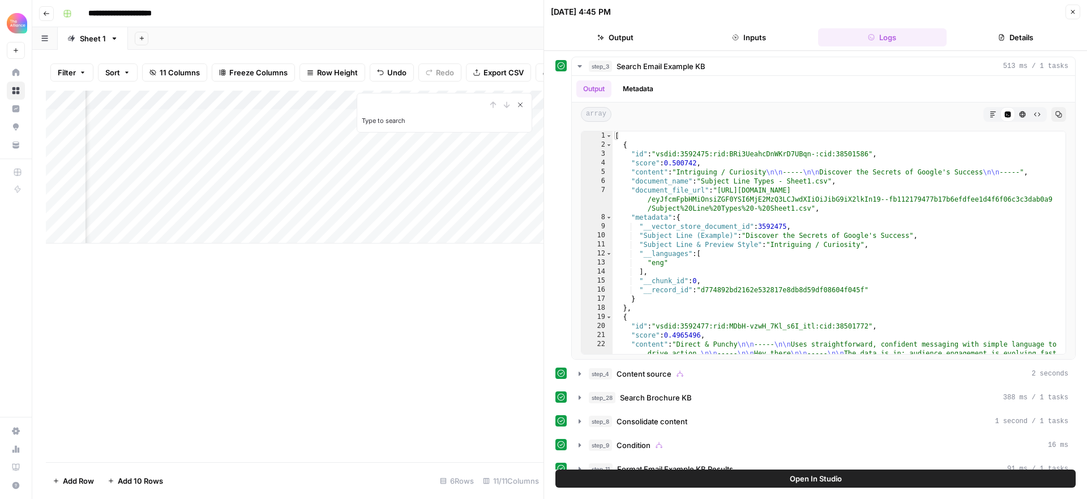
click at [520, 102] on icon "Close Search" at bounding box center [520, 104] width 9 height 9
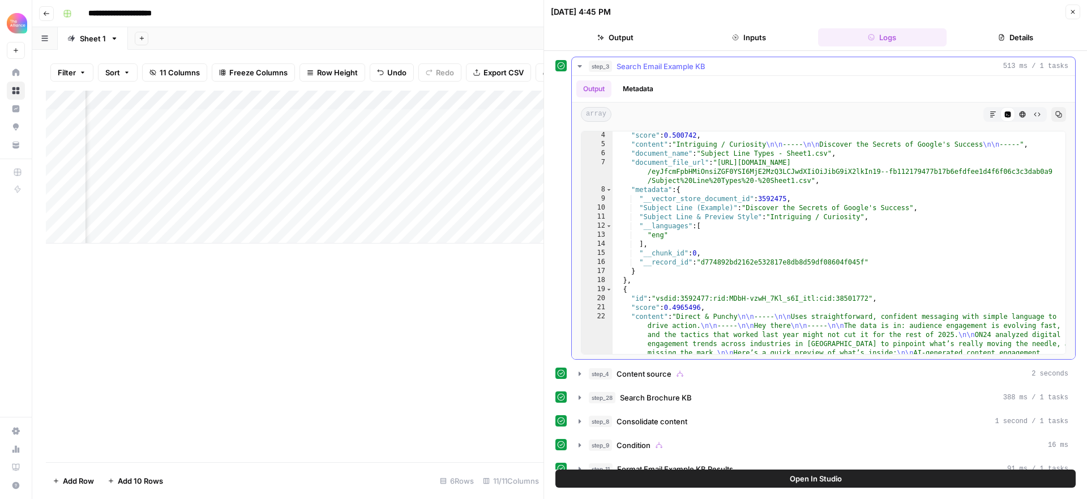
scroll to position [57, 0]
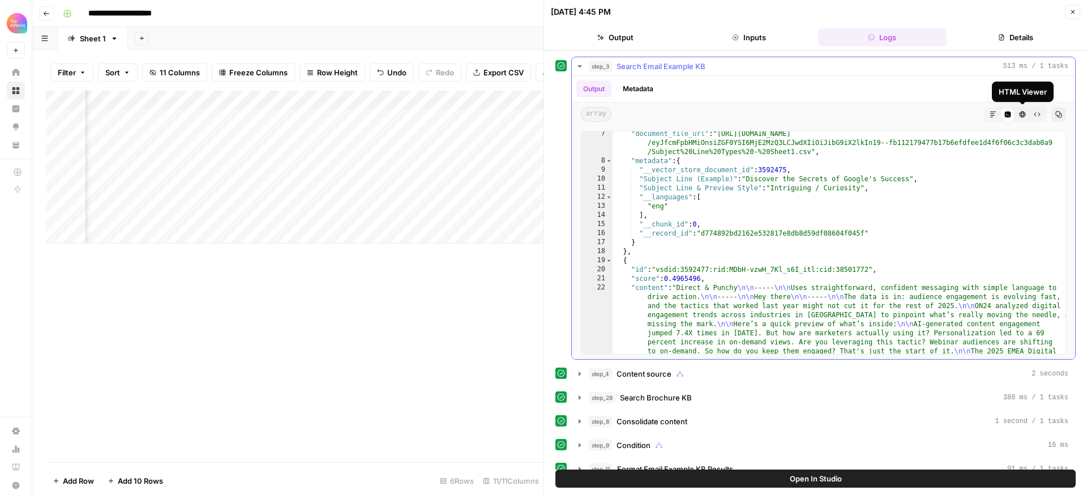
click at [1024, 113] on icon "button" at bounding box center [1023, 115] width 6 height 6
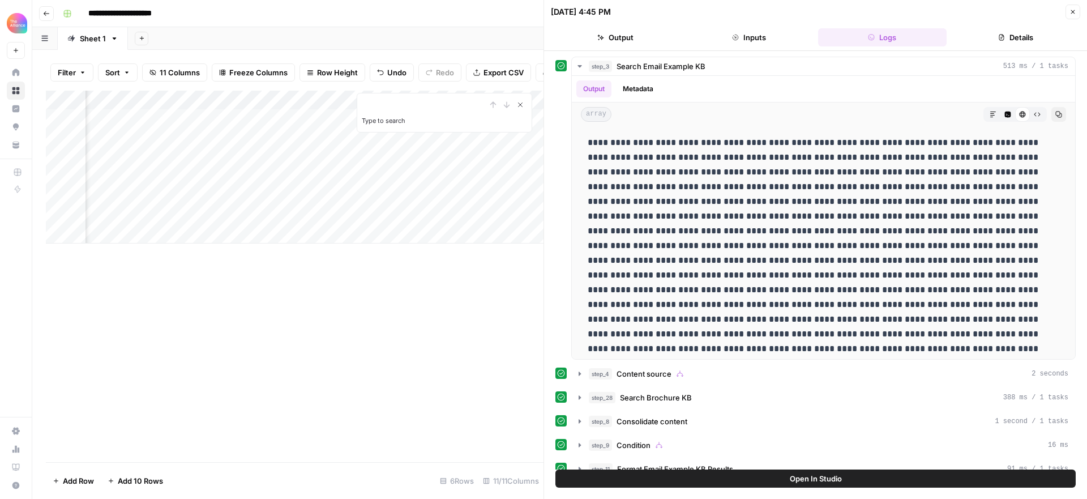
click at [522, 104] on icon "Close Search" at bounding box center [520, 104] width 9 height 9
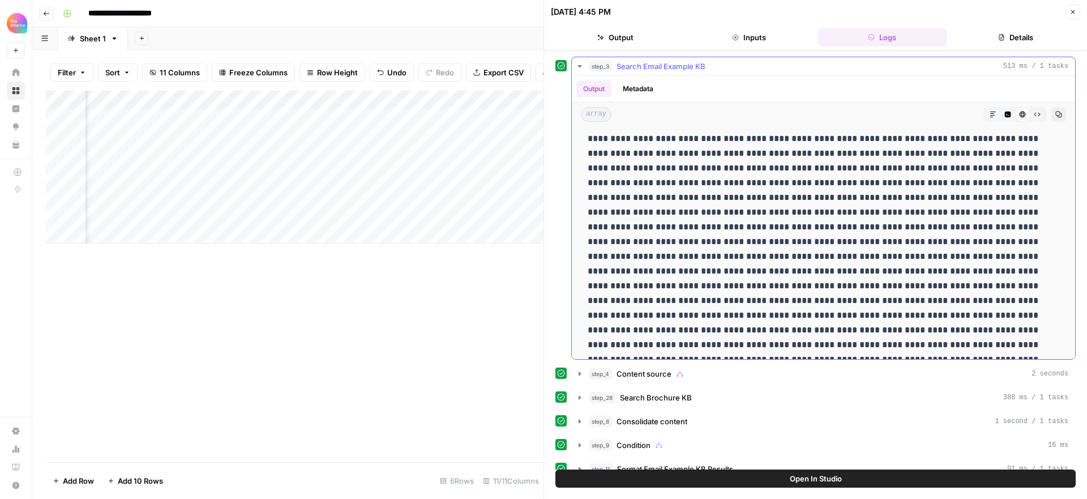
scroll to position [0, 0]
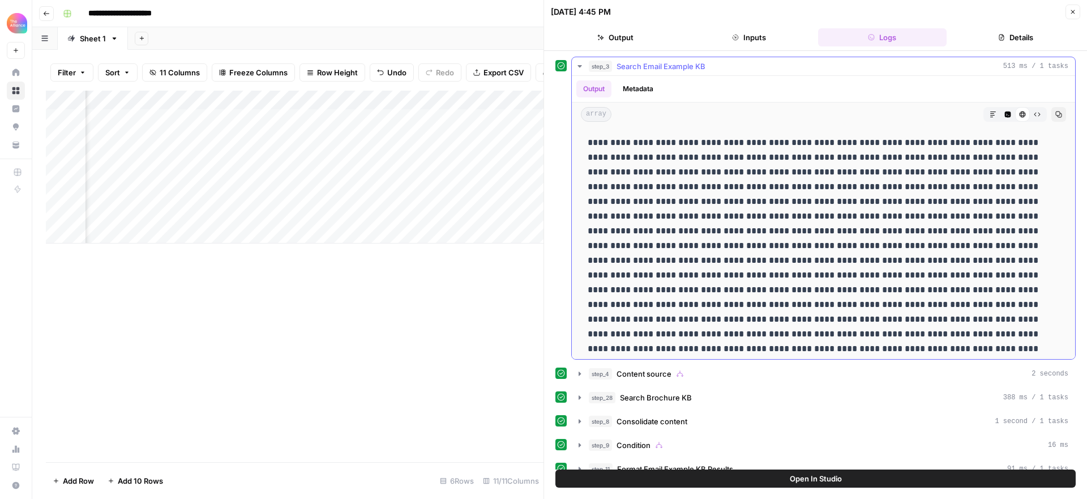
click at [995, 115] on icon "button" at bounding box center [993, 114] width 7 height 7
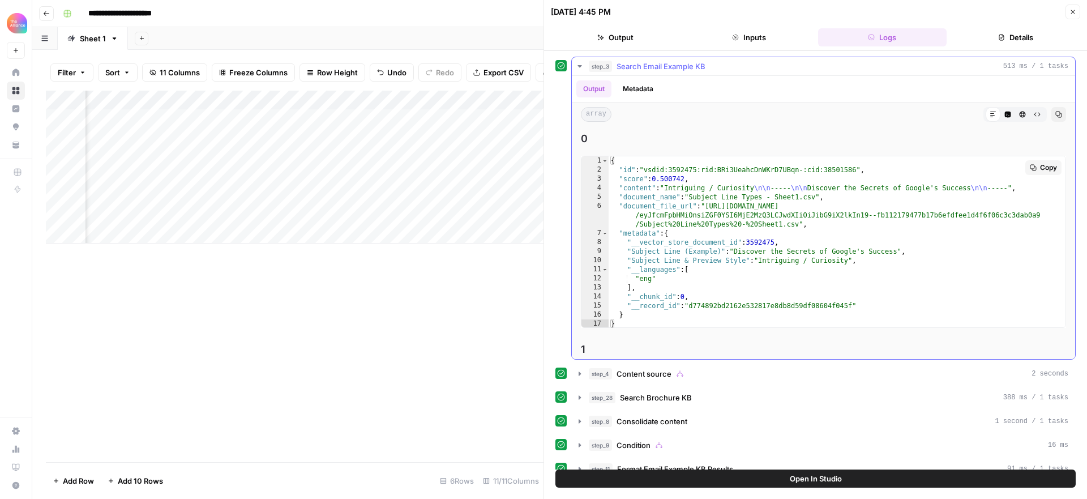
click at [1045, 168] on span "Copy" at bounding box center [1048, 167] width 17 height 10
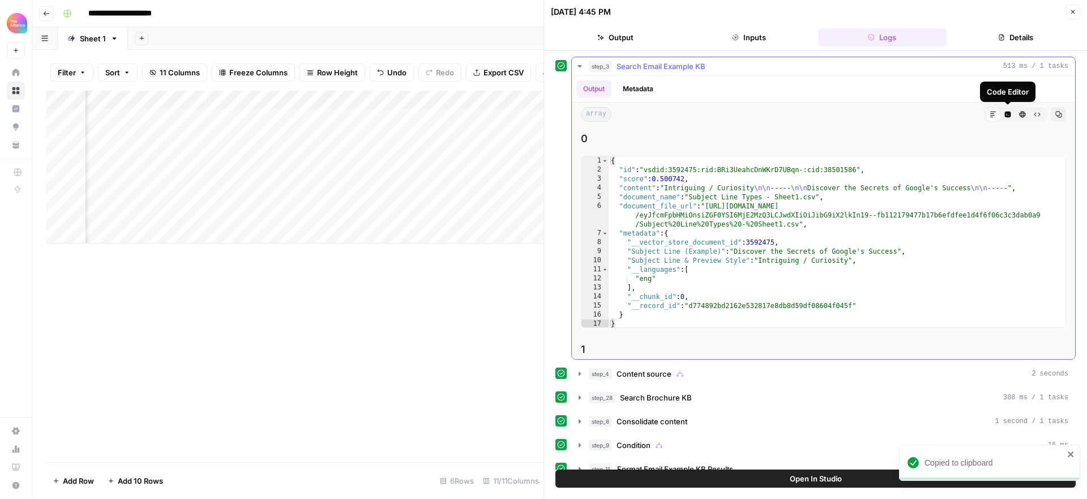
click at [1007, 115] on icon "button" at bounding box center [1008, 115] width 6 height 6
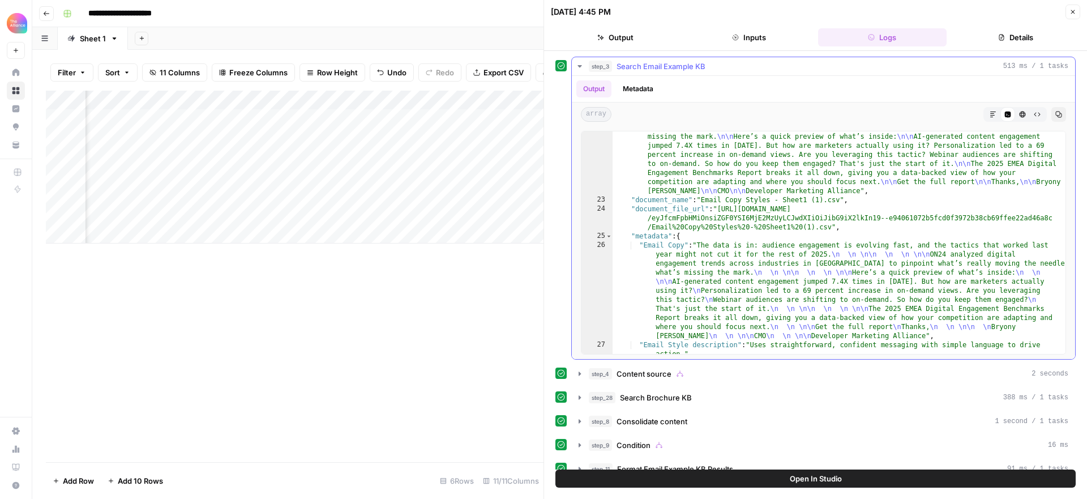
scroll to position [244, 0]
click at [1055, 113] on icon "button" at bounding box center [1058, 114] width 7 height 7
click at [1077, 10] on button "Close" at bounding box center [1072, 12] width 15 height 15
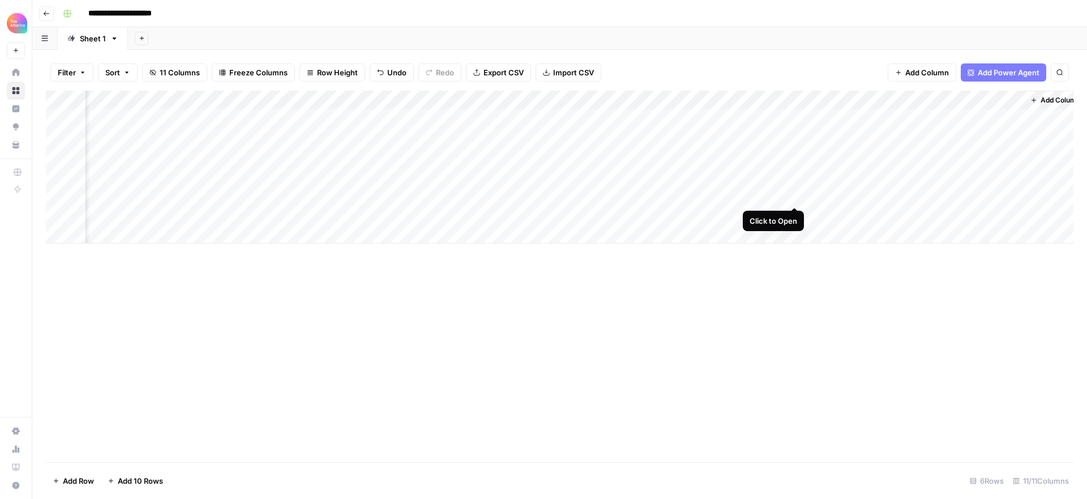
click at [796, 196] on div "Add Column" at bounding box center [560, 167] width 1028 height 153
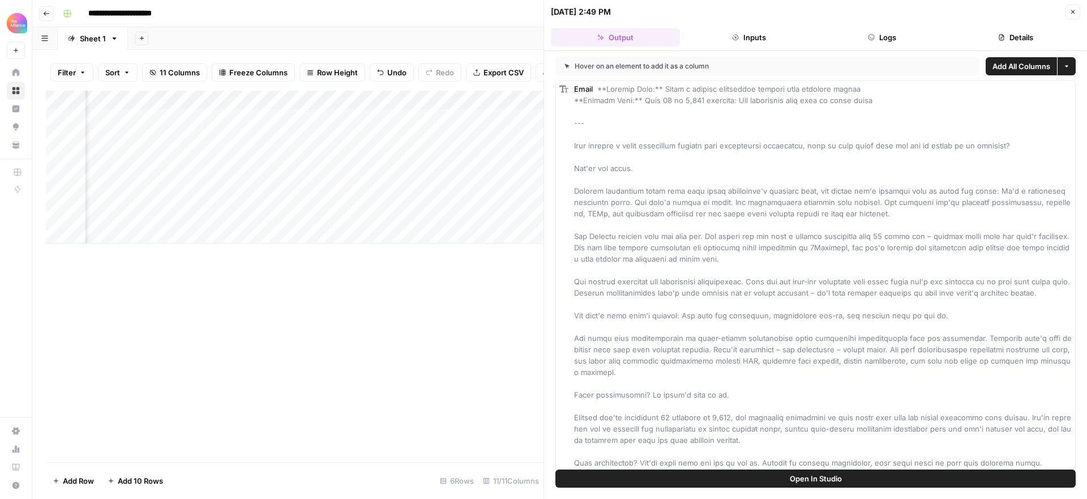
click at [881, 39] on button "Logs" at bounding box center [882, 37] width 129 height 18
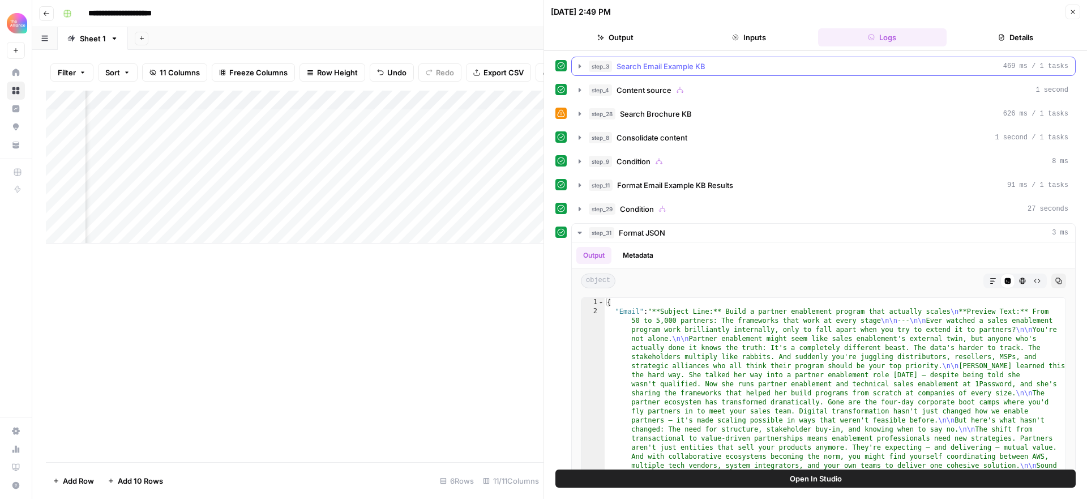
click at [697, 65] on span "Search Email Example KB" at bounding box center [661, 66] width 89 height 11
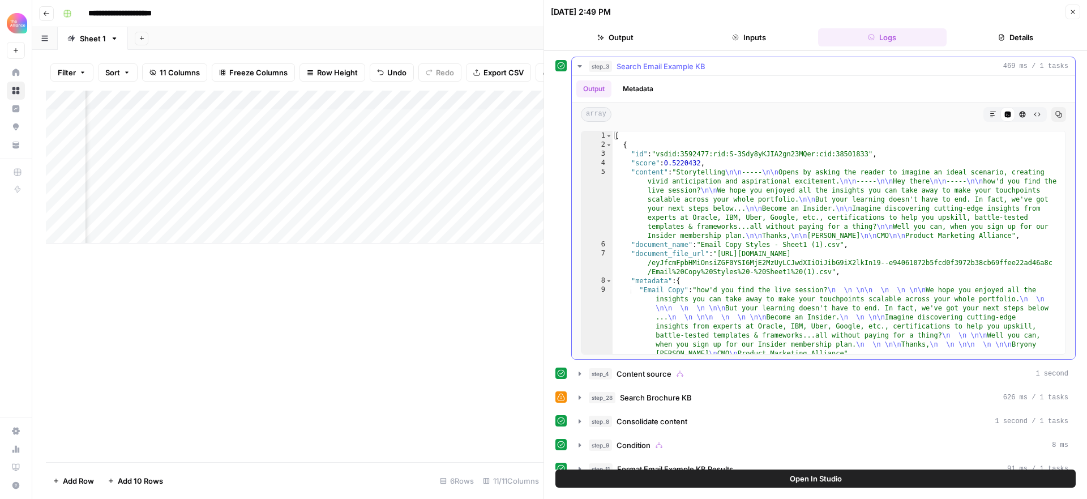
click at [1055, 113] on icon "button" at bounding box center [1058, 114] width 7 height 7
click at [1075, 10] on icon "button" at bounding box center [1072, 11] width 7 height 7
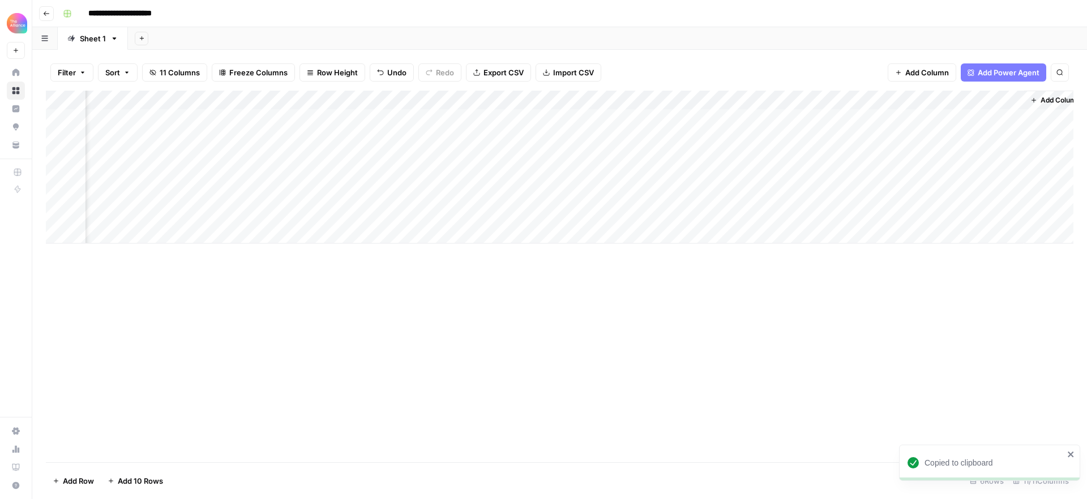
click at [794, 195] on div "Add Column" at bounding box center [560, 167] width 1028 height 153
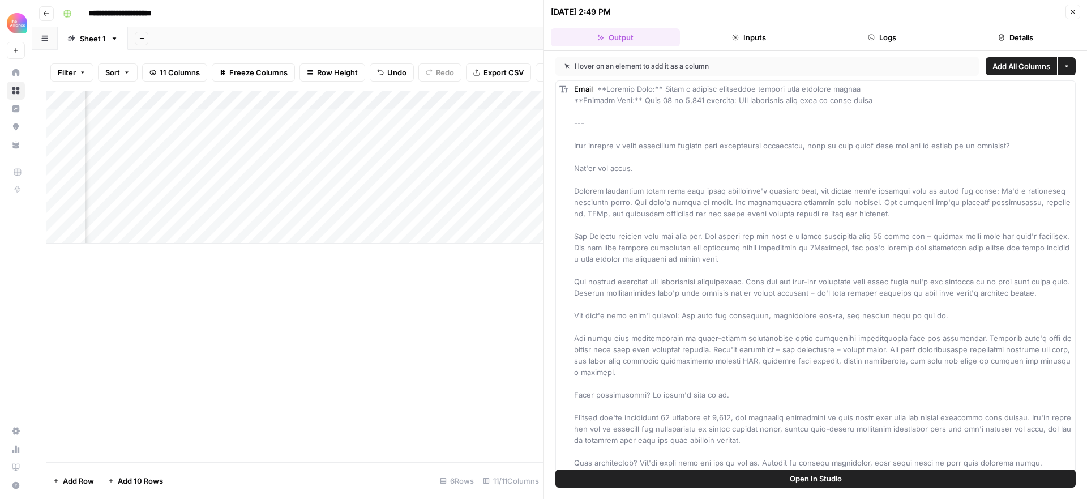
drag, startPoint x: 434, startPoint y: 397, endPoint x: 432, endPoint y: 390, distance: 7.0
click at [434, 397] on div "Add Column" at bounding box center [295, 276] width 498 height 371
click at [46, 14] on icon "button" at bounding box center [46, 13] width 7 height 7
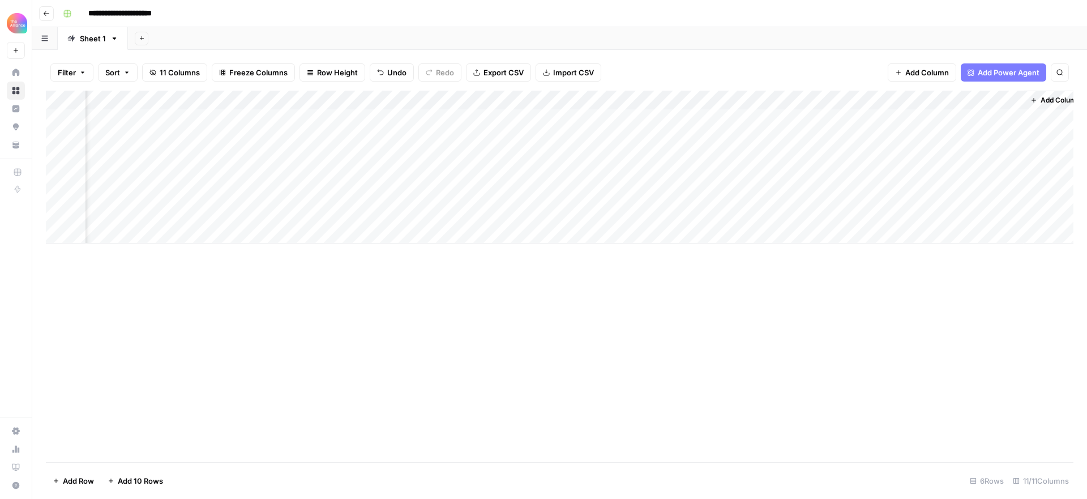
click at [46, 14] on icon "button" at bounding box center [46, 13] width 7 height 7
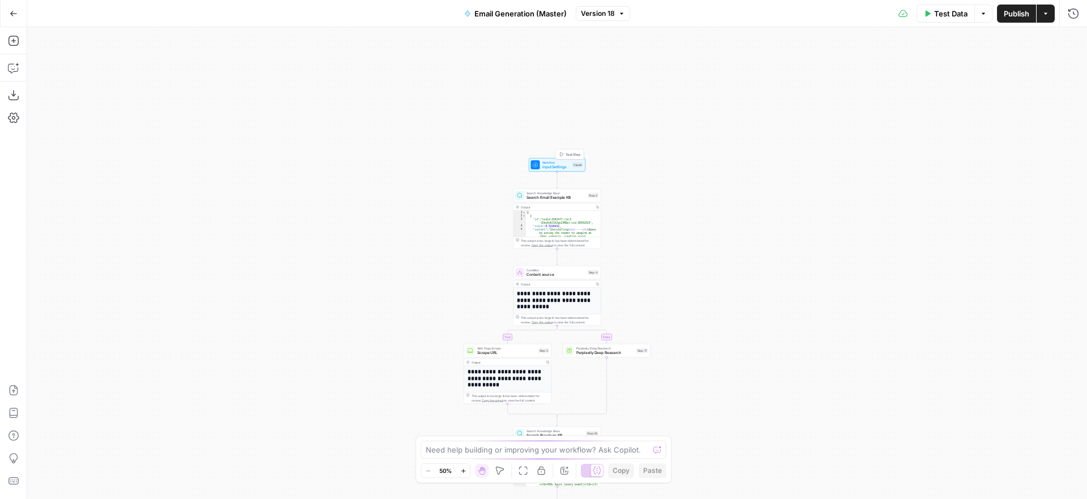
click at [567, 153] on span "Test Step" at bounding box center [573, 154] width 15 height 5
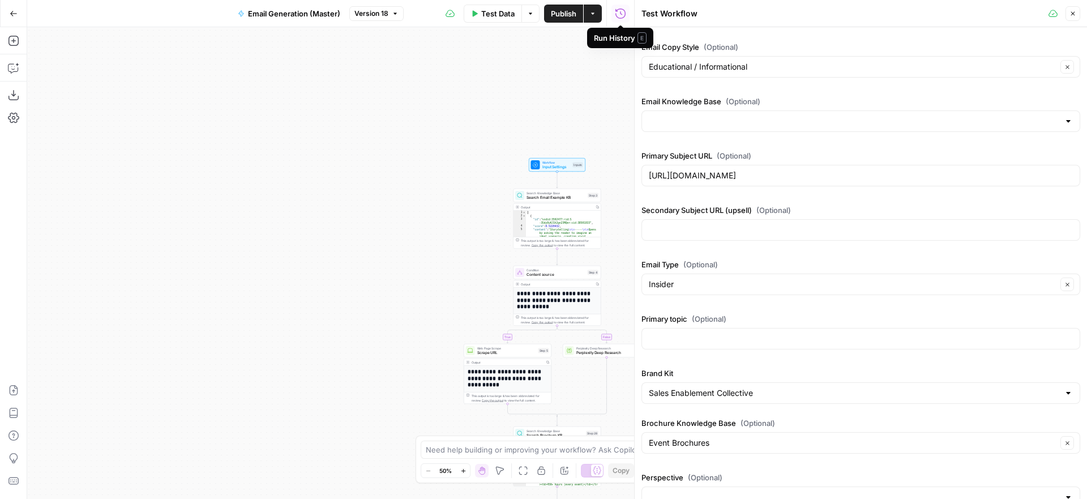
scroll to position [176, 0]
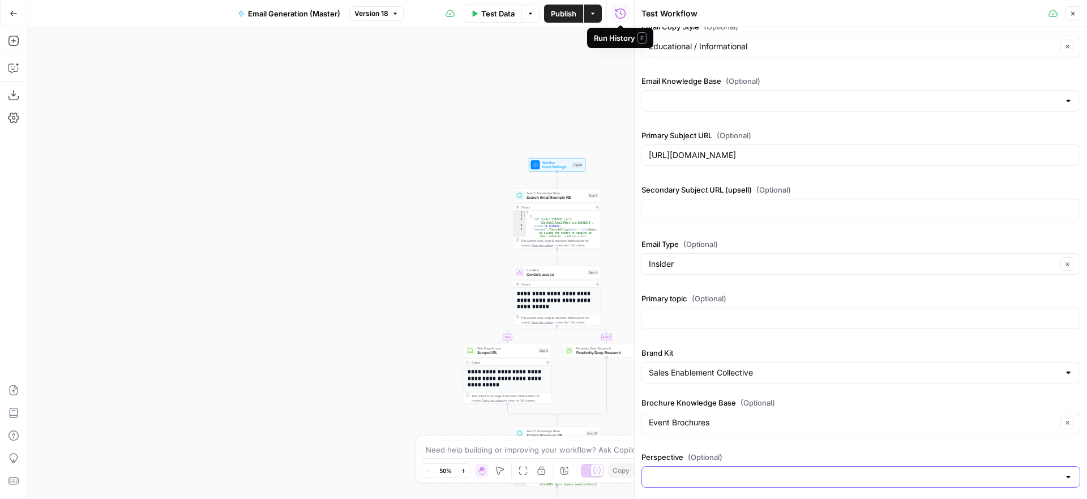
click at [840, 476] on input "Perspective (Optional)" at bounding box center [854, 476] width 410 height 11
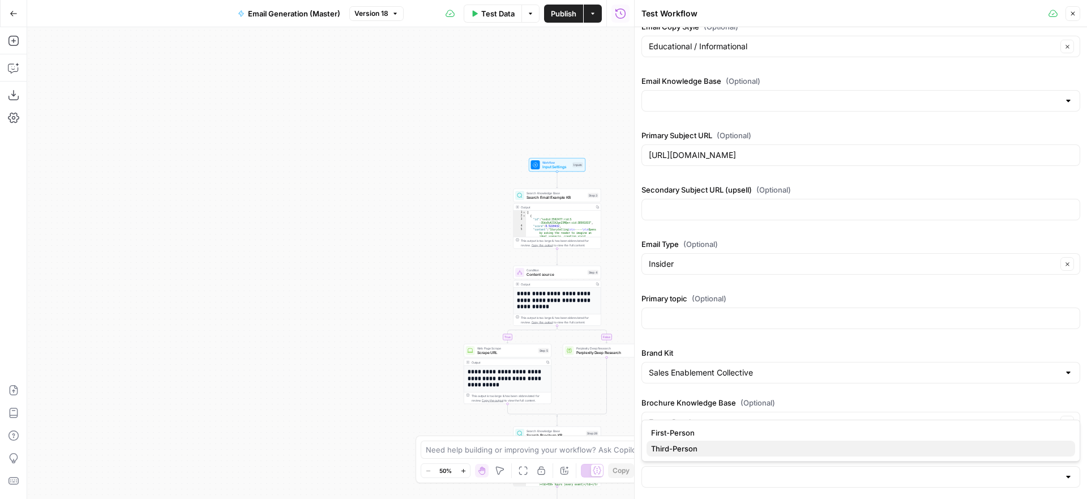
click at [807, 451] on span "Third-Person" at bounding box center [858, 448] width 415 height 11
click at [877, 373] on input "Brand Kit" at bounding box center [854, 372] width 410 height 11
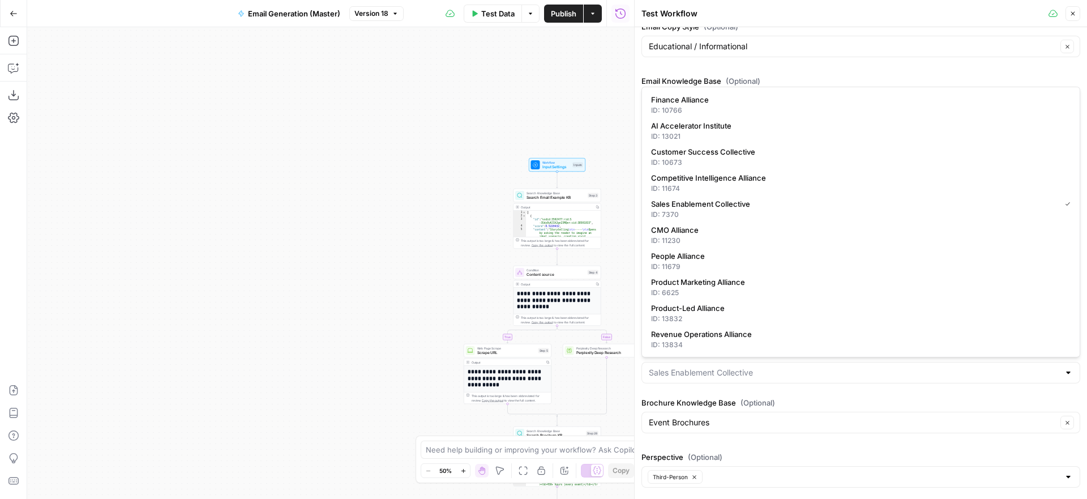
type input "Sales Enablement Collective"
click at [875, 391] on div "Product Name (Optional) Product Type (Optional) Content Clear Subject Line Type…" at bounding box center [860, 175] width 439 height 634
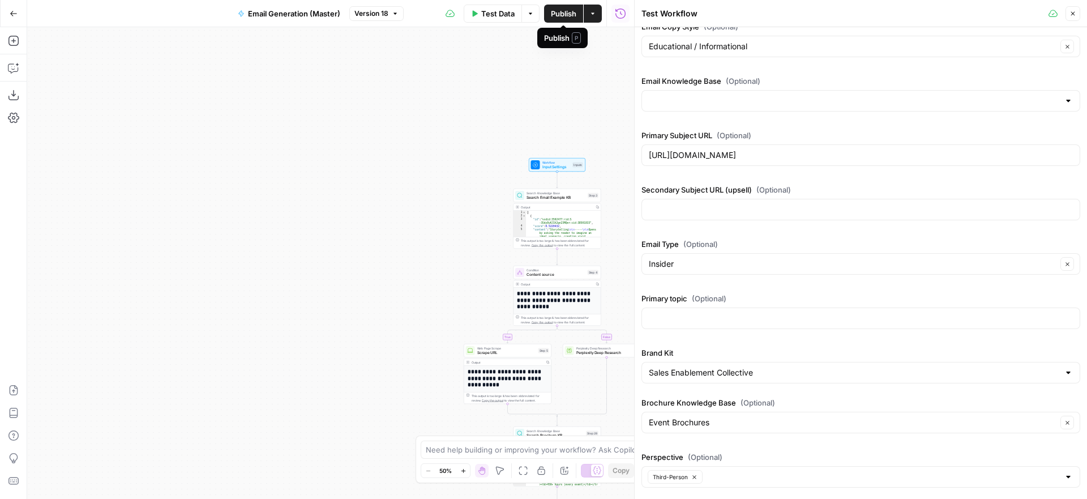
click at [495, 14] on span "Test Data" at bounding box center [497, 13] width 33 height 11
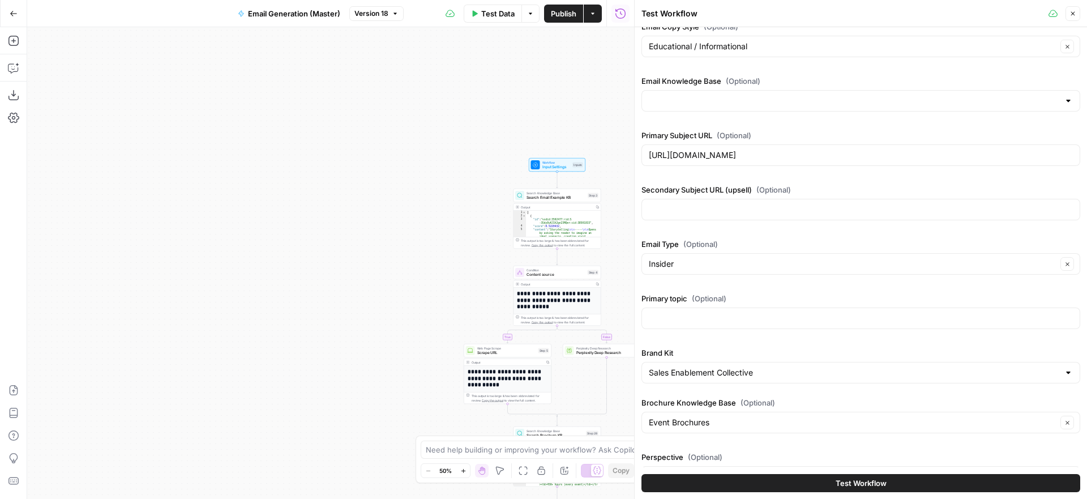
click at [911, 486] on button "Test Workflow" at bounding box center [860, 483] width 439 height 18
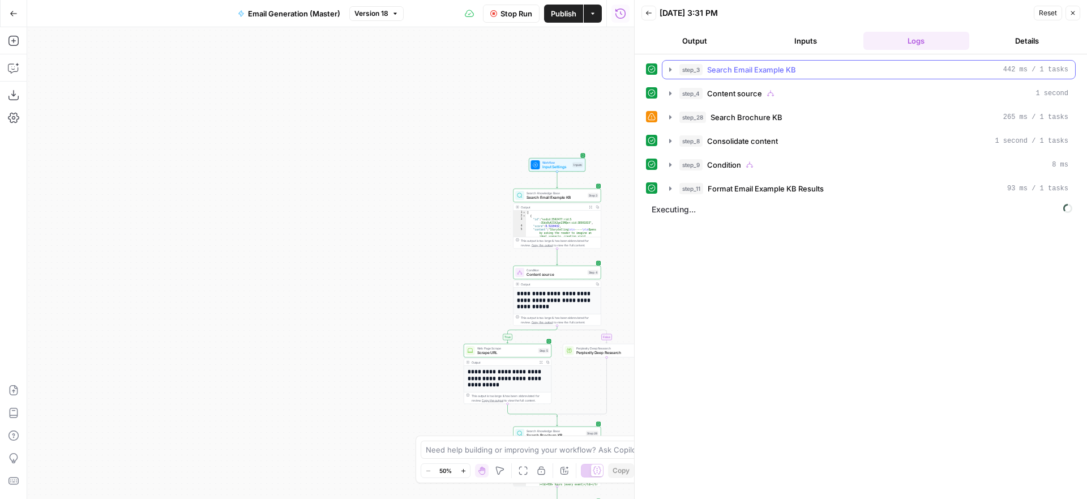
click at [669, 70] on icon "button" at bounding box center [670, 69] width 2 height 4
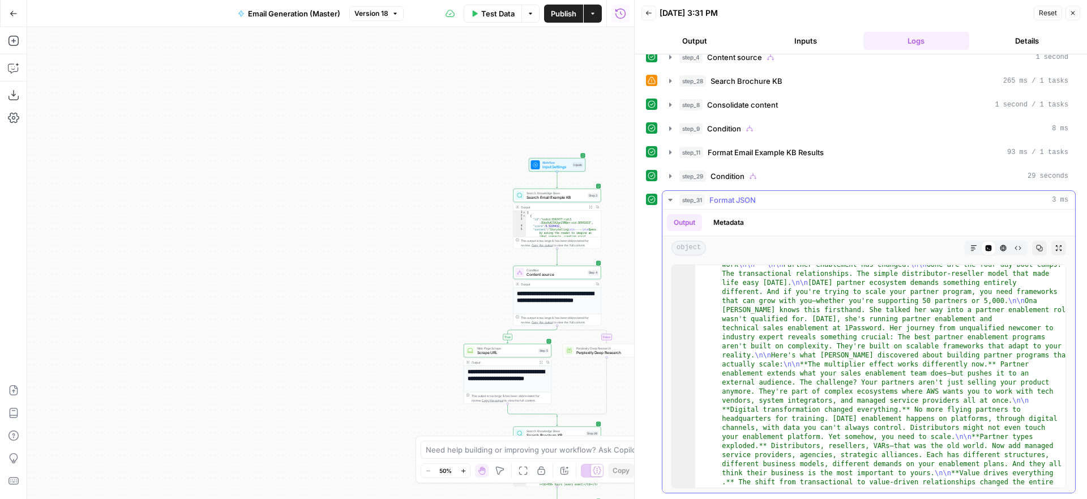
scroll to position [35, 0]
click at [1073, 12] on icon "button" at bounding box center [1073, 13] width 4 height 4
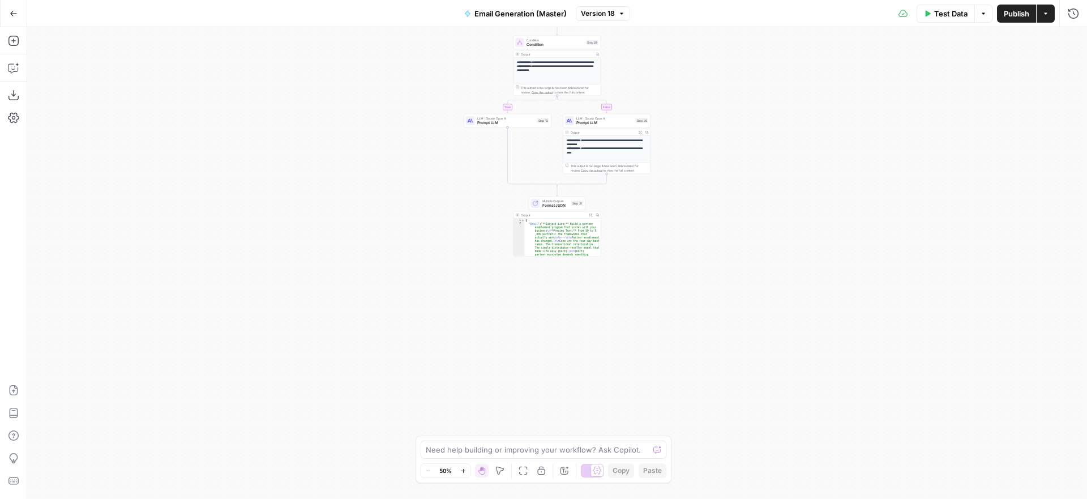
click at [640, 134] on button "Expand Output" at bounding box center [640, 132] width 7 height 7
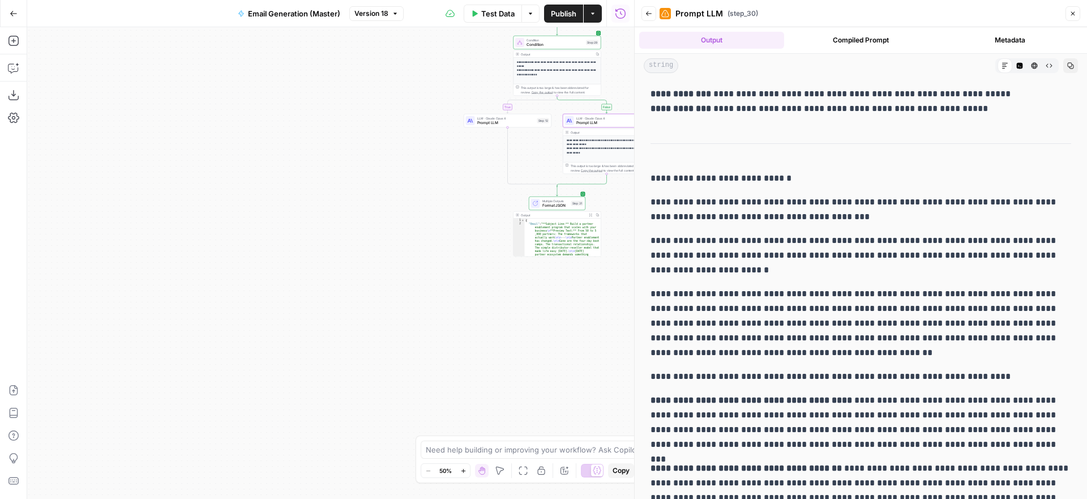
scroll to position [0, 0]
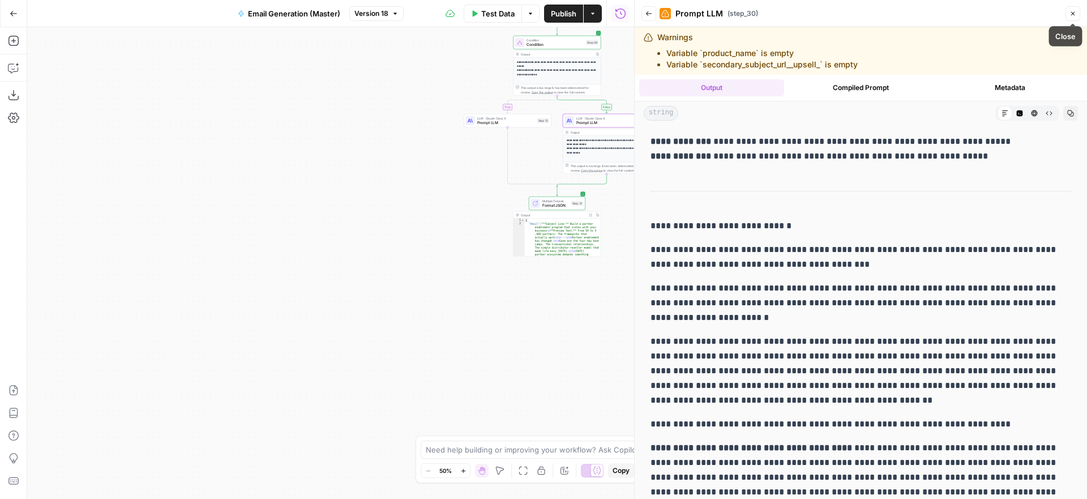
click at [1077, 14] on button "Close" at bounding box center [1072, 13] width 15 height 15
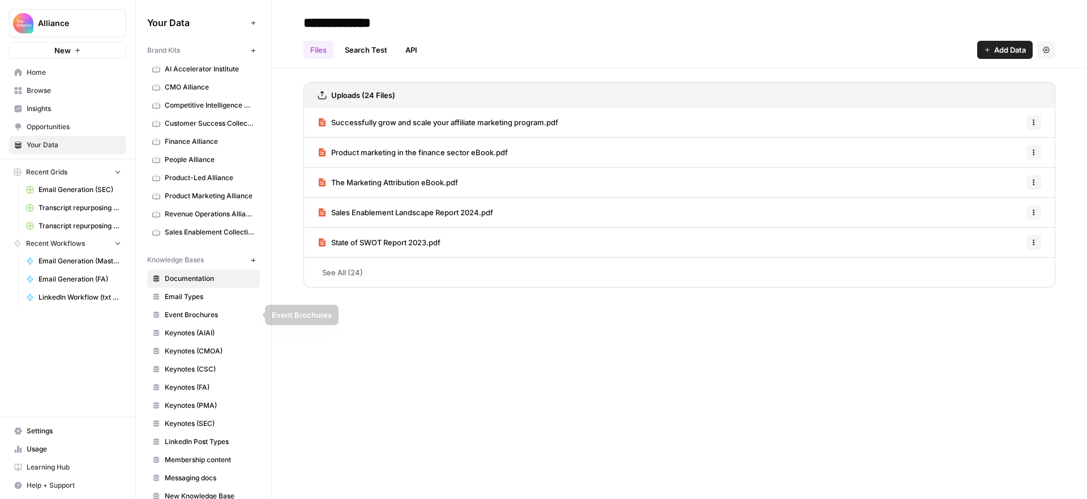
click at [190, 293] on span "Email Types" at bounding box center [210, 297] width 90 height 10
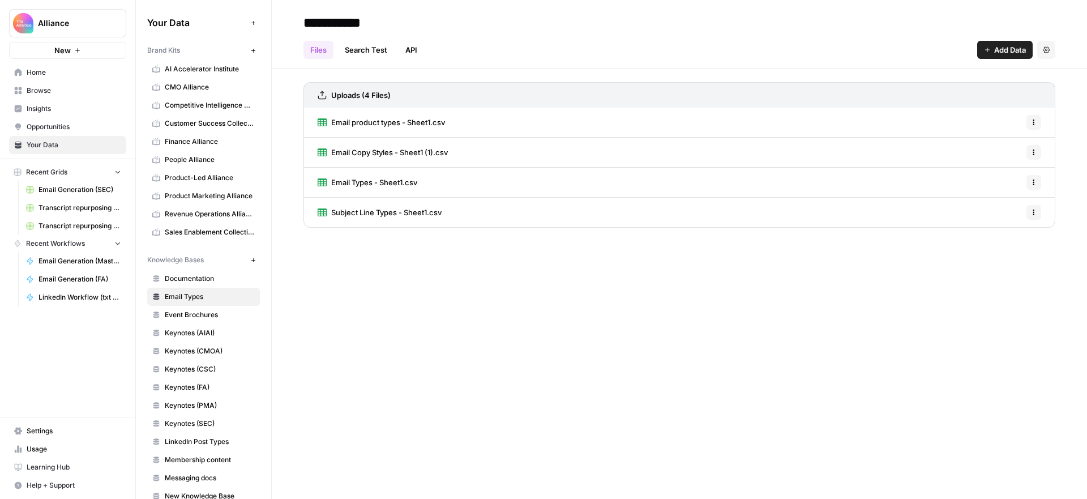
click at [1037, 179] on button "Options" at bounding box center [1033, 182] width 15 height 15
click at [1011, 206] on span "Delete File" at bounding box center [1008, 207] width 37 height 11
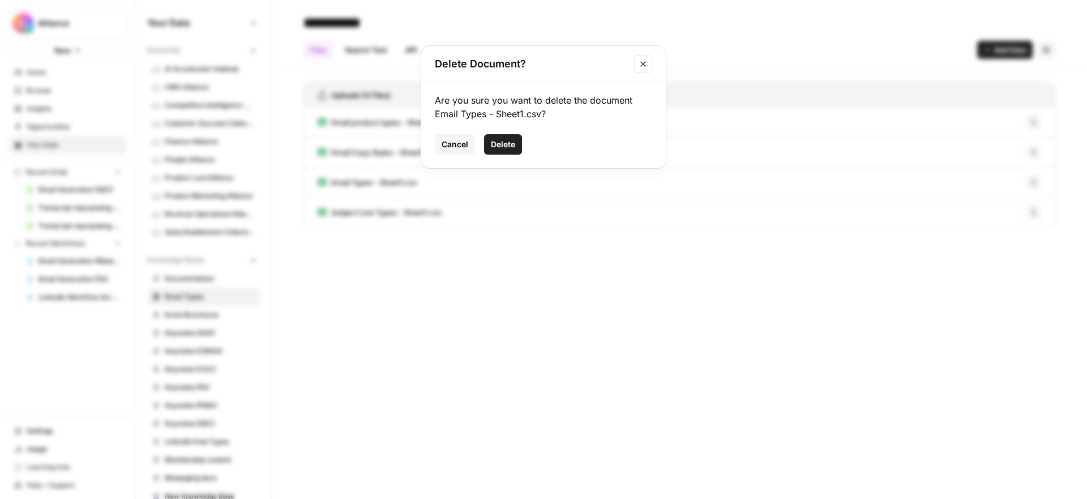
click at [502, 143] on span "Delete" at bounding box center [503, 144] width 24 height 11
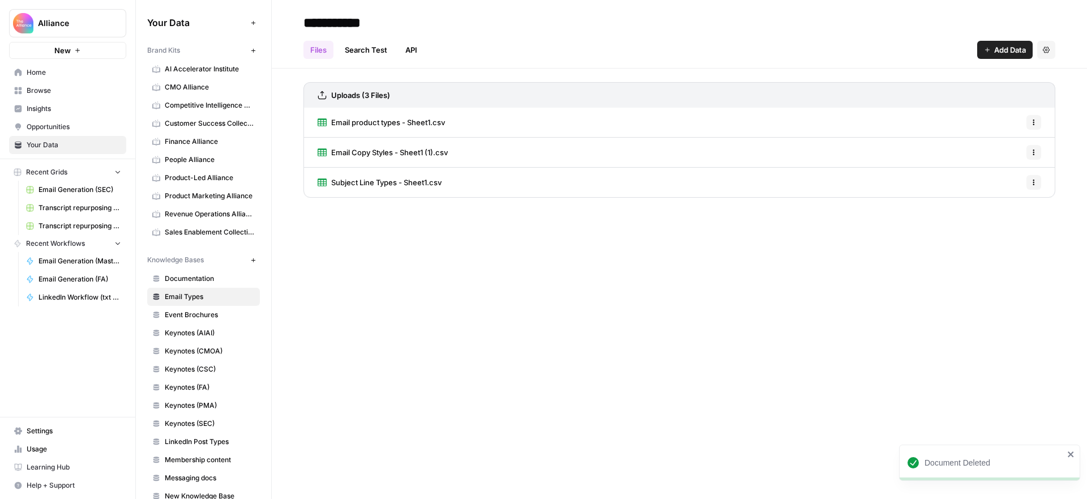
click at [1009, 46] on span "Add Data" at bounding box center [1010, 49] width 32 height 11
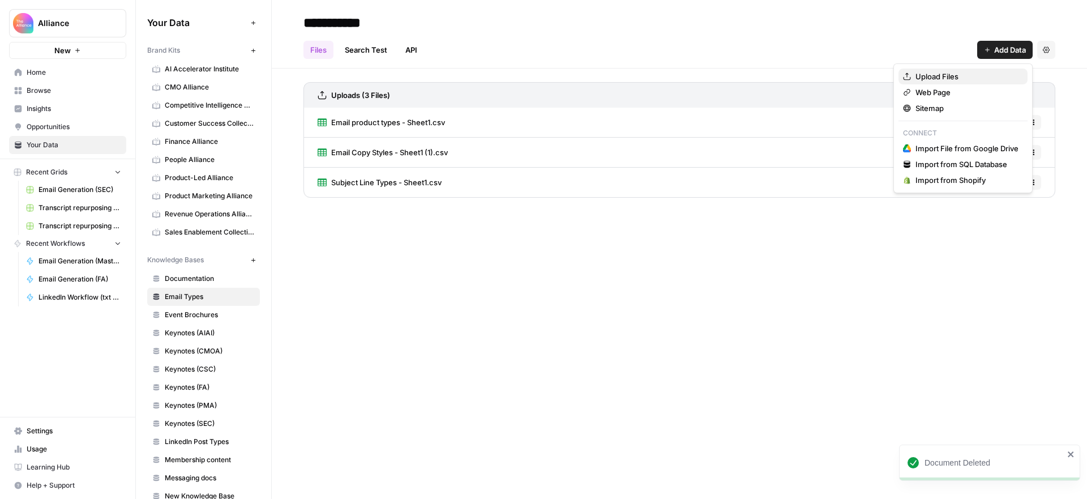
click at [967, 80] on span "Upload Files" at bounding box center [966, 76] width 103 height 11
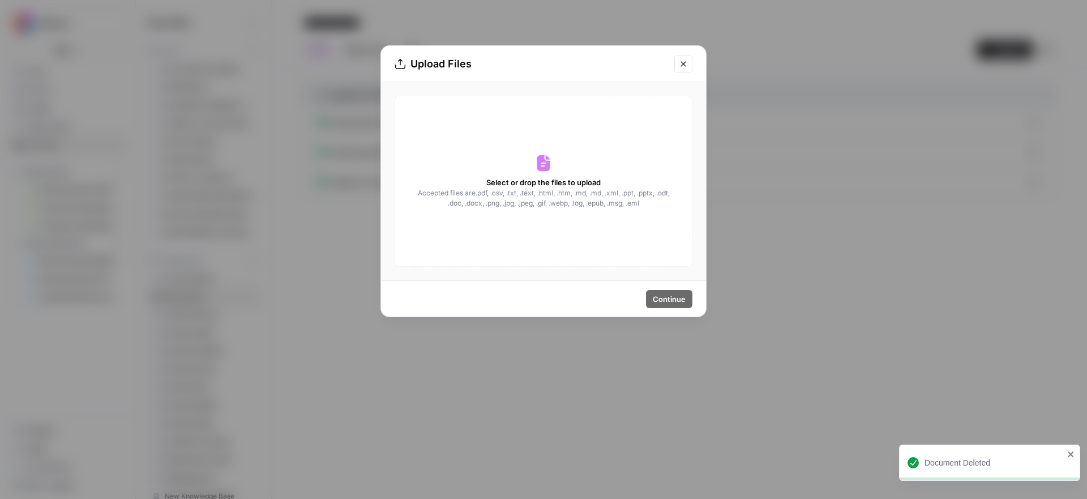
click at [580, 178] on span "Select or drop the files to upload" at bounding box center [543, 182] width 114 height 11
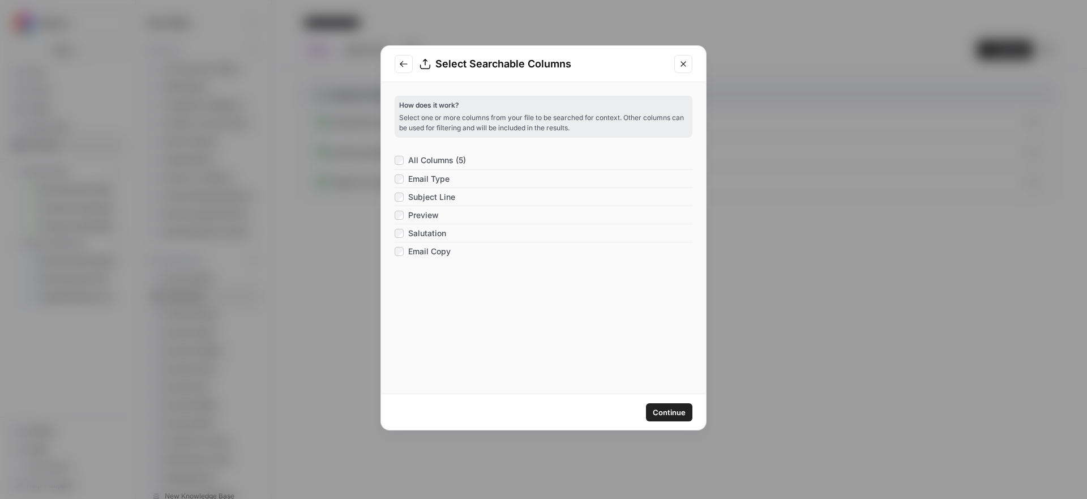
click at [675, 415] on span "Continue" at bounding box center [669, 411] width 33 height 11
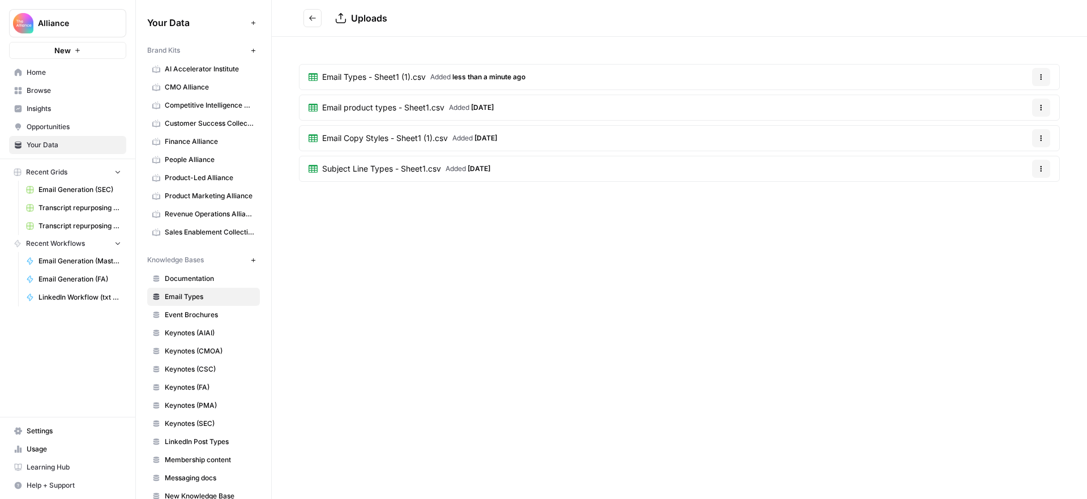
click at [312, 19] on icon "Go back" at bounding box center [313, 18] width 8 height 8
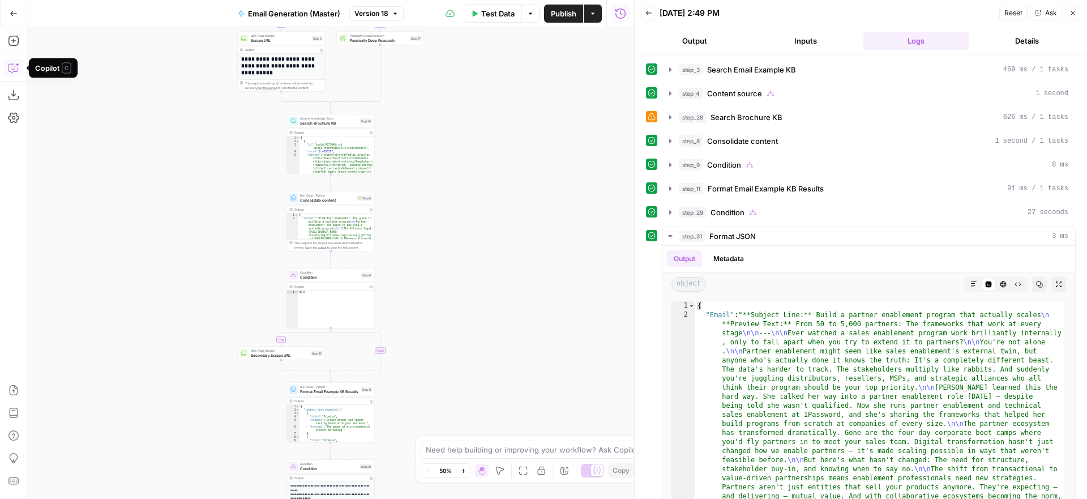
click at [11, 66] on icon "button" at bounding box center [13, 67] width 11 height 11
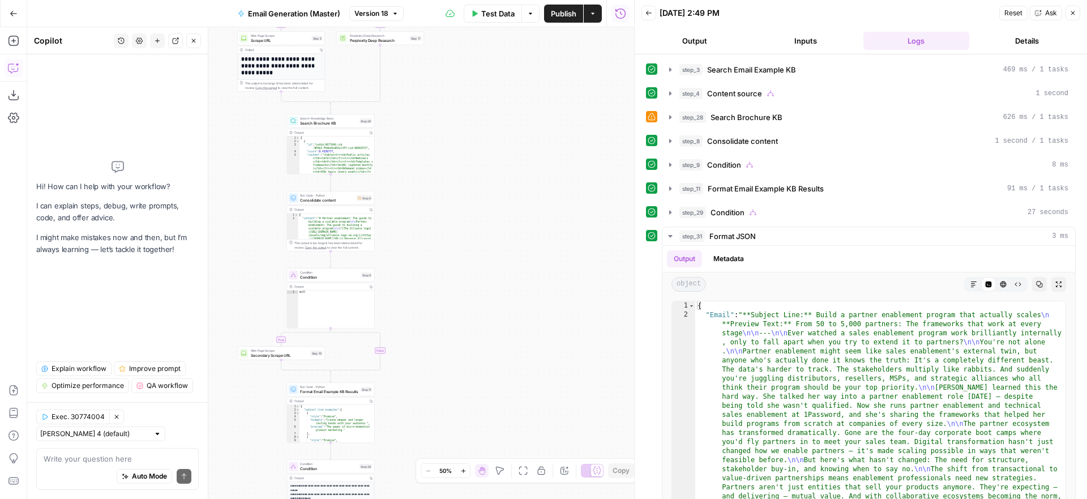
click at [194, 42] on icon "button" at bounding box center [194, 41] width 4 height 4
